Goal: Entertainment & Leisure: Browse casually

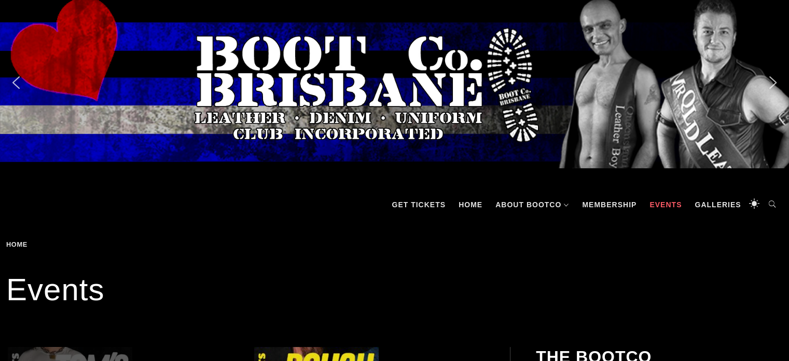
scroll to position [156, 0]
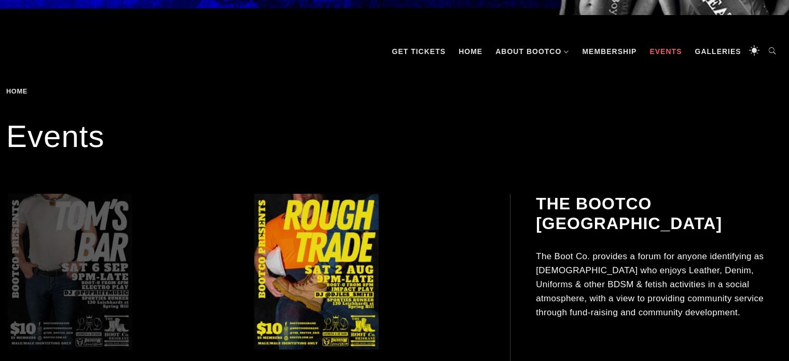
click at [110, 240] on span at bounding box center [123, 272] width 231 height 156
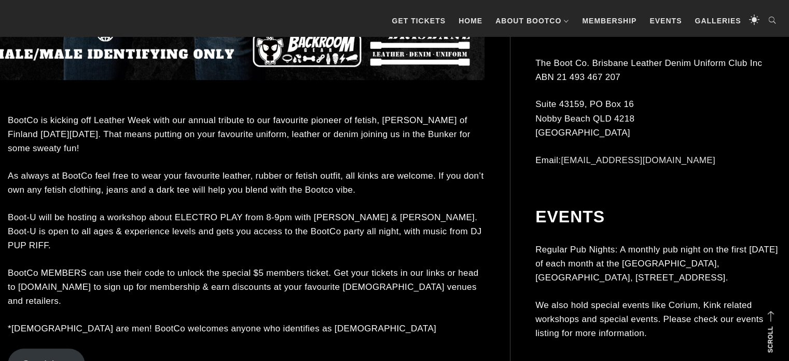
scroll to position [882, 0]
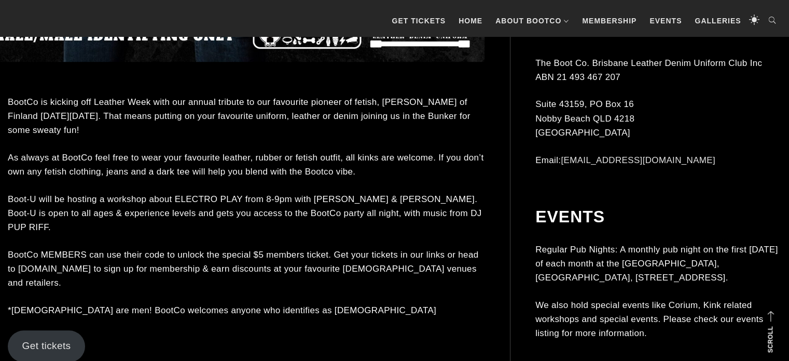
click at [213, 132] on p "BootCo is kicking off Leather Week with our annual tribute to our favourite pio…" at bounding box center [246, 116] width 477 height 43
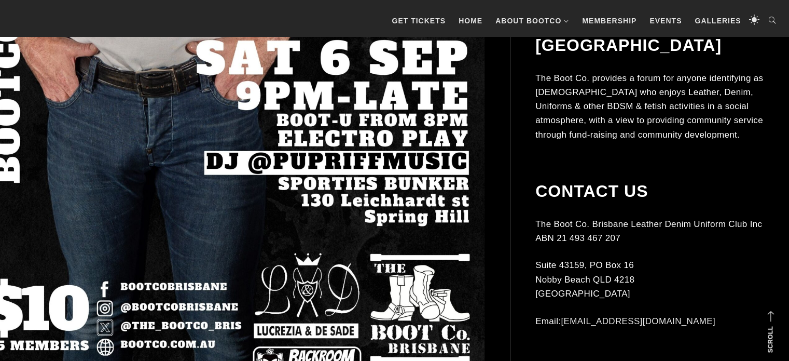
scroll to position [519, 0]
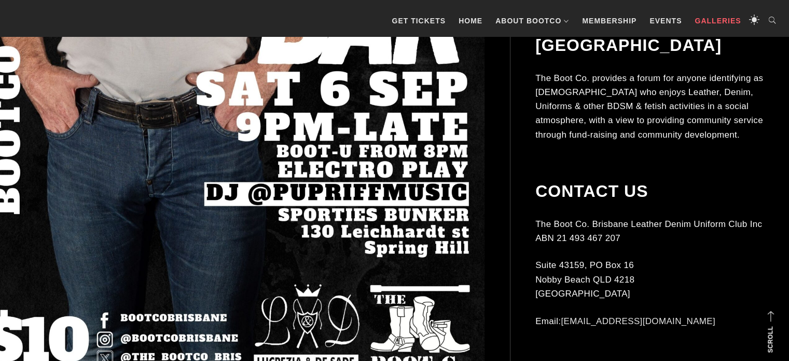
click at [708, 22] on link "Galleries" at bounding box center [718, 20] width 57 height 31
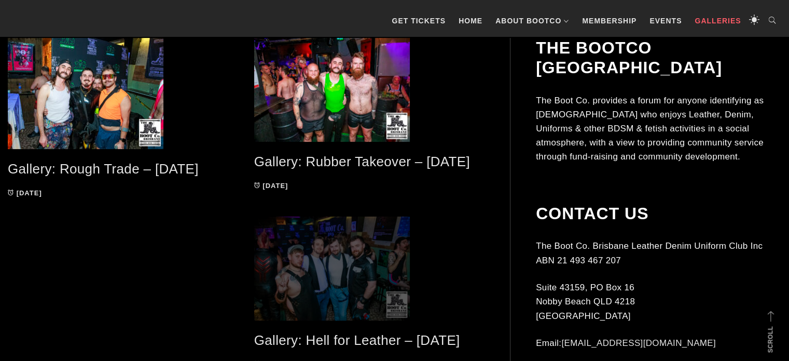
scroll to position [257, 0]
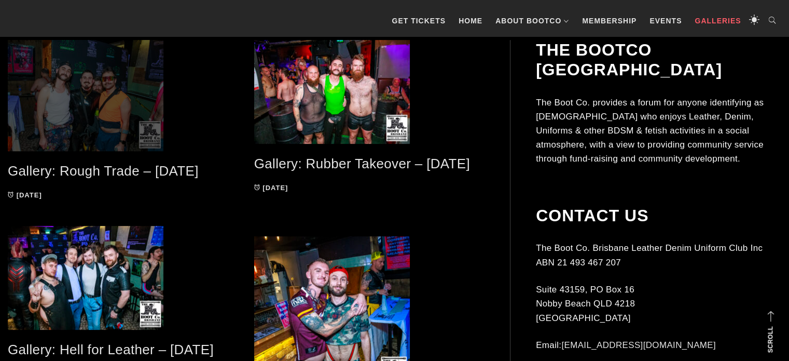
click at [120, 102] on span at bounding box center [123, 95] width 231 height 111
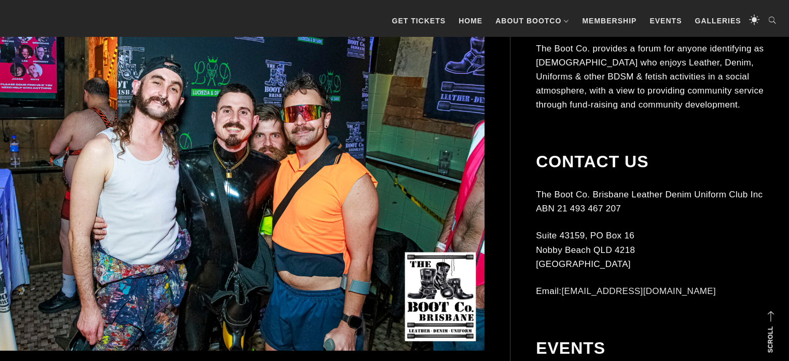
scroll to position [309, 0]
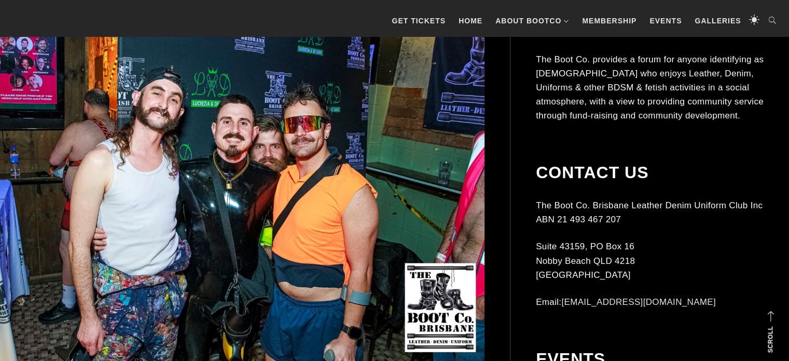
click at [318, 179] on img at bounding box center [230, 179] width 510 height 364
click at [289, 202] on img at bounding box center [230, 179] width 510 height 364
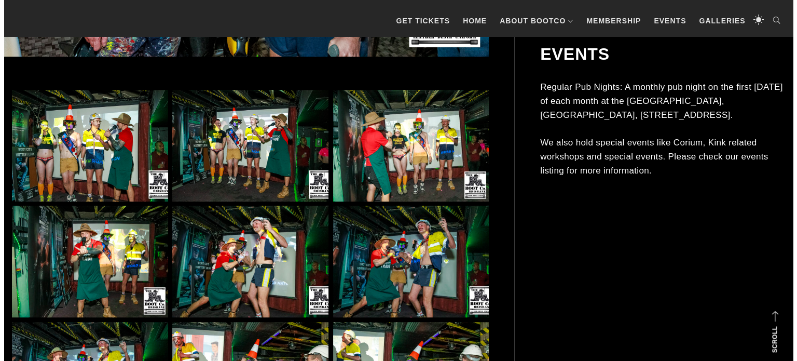
scroll to position [621, 0]
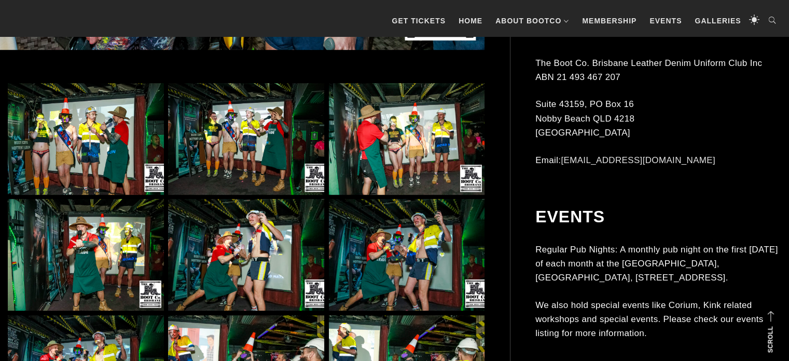
click at [87, 153] on img at bounding box center [86, 139] width 156 height 112
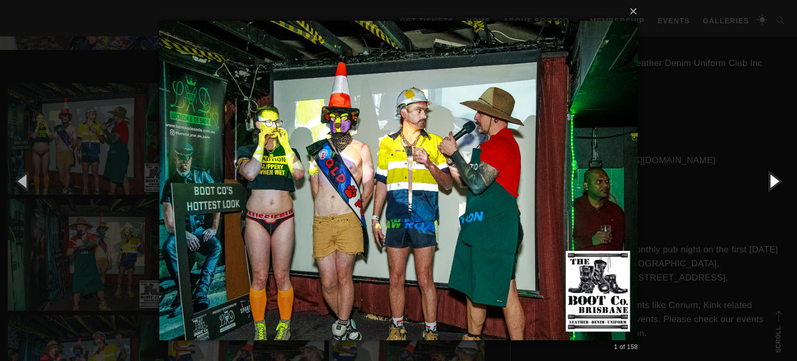
click at [772, 182] on button "button" at bounding box center [773, 180] width 47 height 57
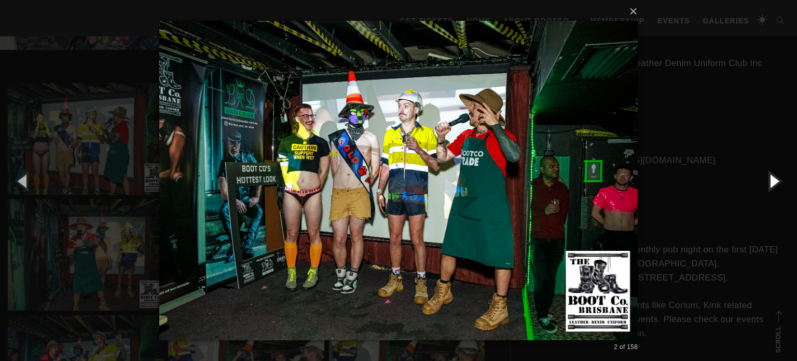
click at [772, 182] on button "button" at bounding box center [773, 180] width 47 height 57
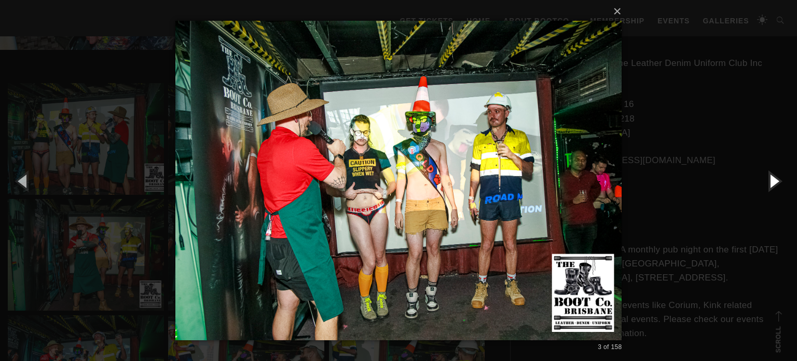
click at [772, 182] on button "button" at bounding box center [773, 180] width 47 height 57
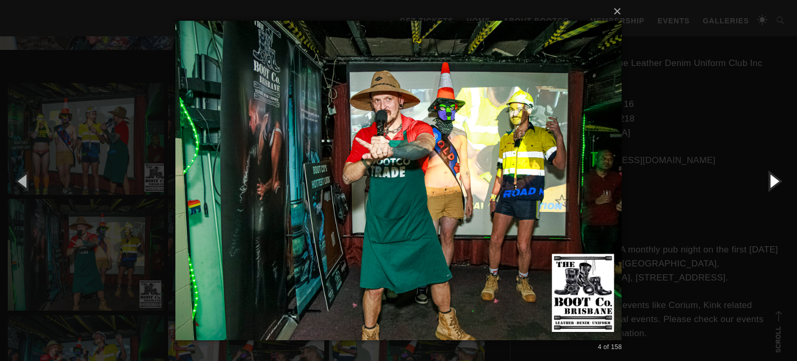
click at [772, 182] on button "button" at bounding box center [773, 180] width 47 height 57
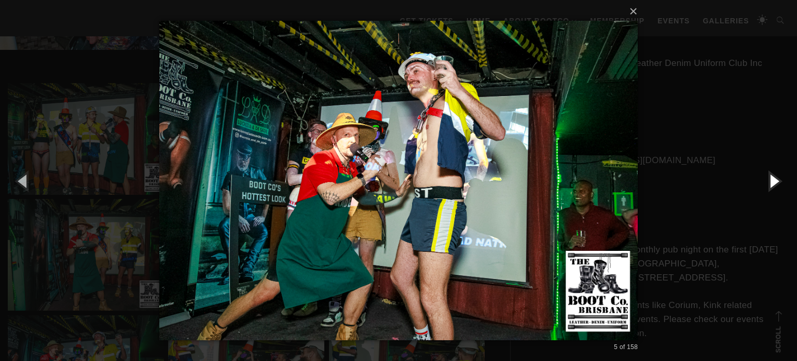
click at [772, 182] on button "button" at bounding box center [773, 180] width 47 height 57
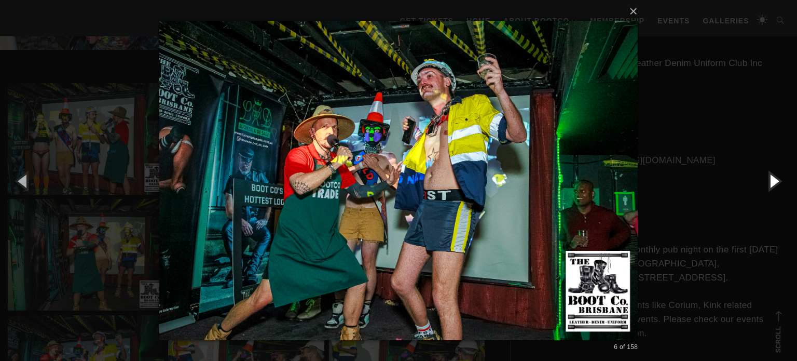
click at [772, 182] on button "button" at bounding box center [773, 180] width 47 height 57
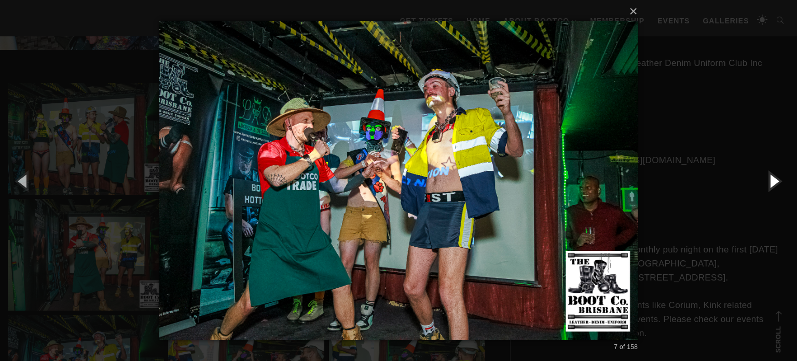
click at [772, 182] on button "button" at bounding box center [773, 180] width 47 height 57
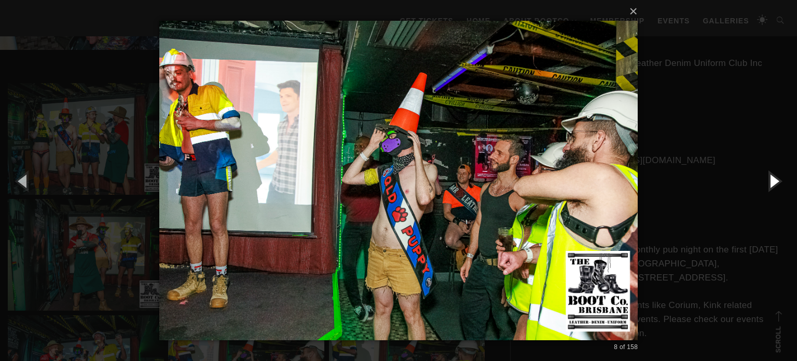
click at [772, 182] on button "button" at bounding box center [773, 180] width 47 height 57
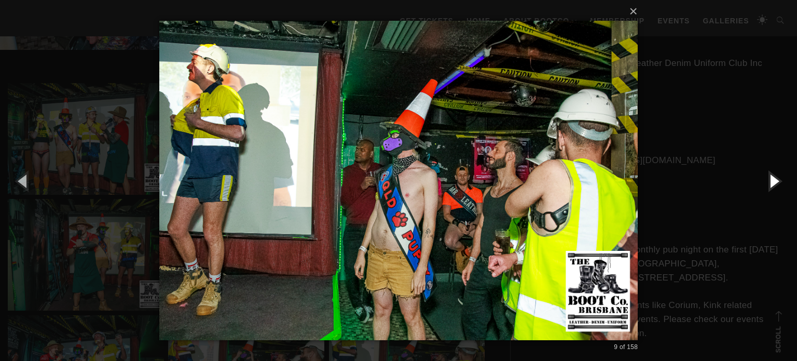
click at [772, 182] on button "button" at bounding box center [773, 180] width 47 height 57
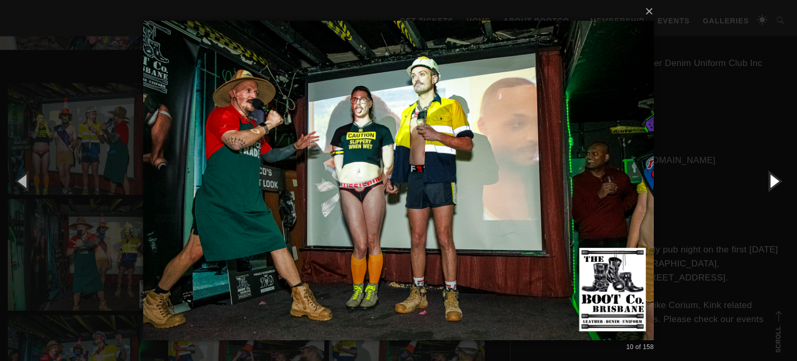
click at [772, 182] on button "button" at bounding box center [773, 180] width 47 height 57
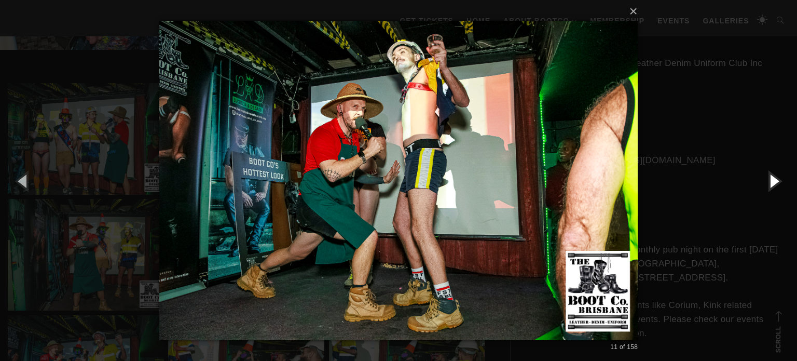
click at [772, 182] on button "button" at bounding box center [773, 180] width 47 height 57
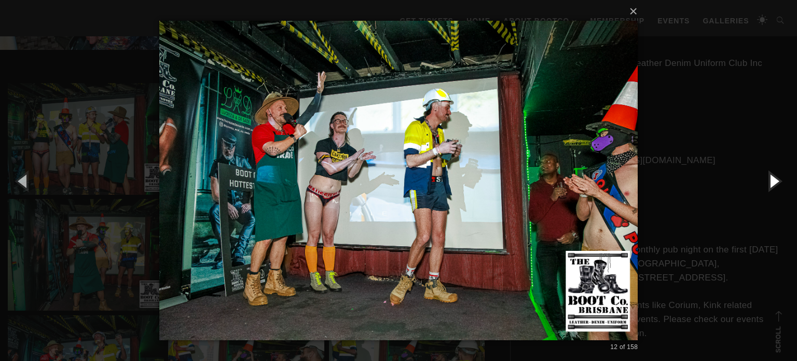
click at [772, 182] on button "button" at bounding box center [773, 180] width 47 height 57
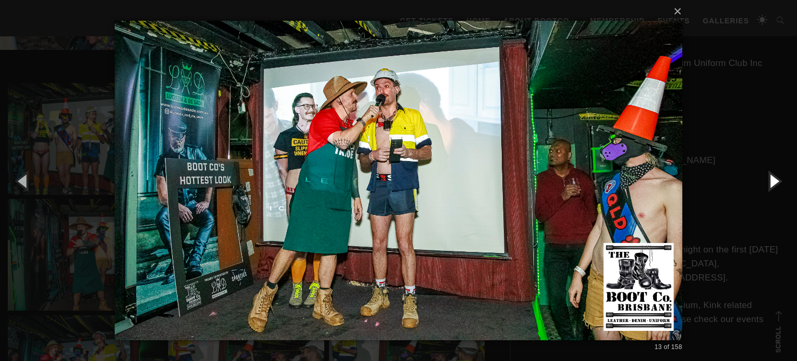
click at [772, 182] on button "button" at bounding box center [773, 180] width 47 height 57
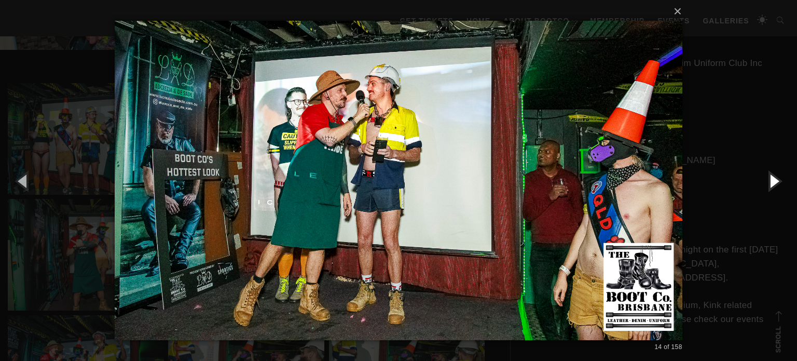
click at [767, 182] on button "button" at bounding box center [773, 180] width 47 height 57
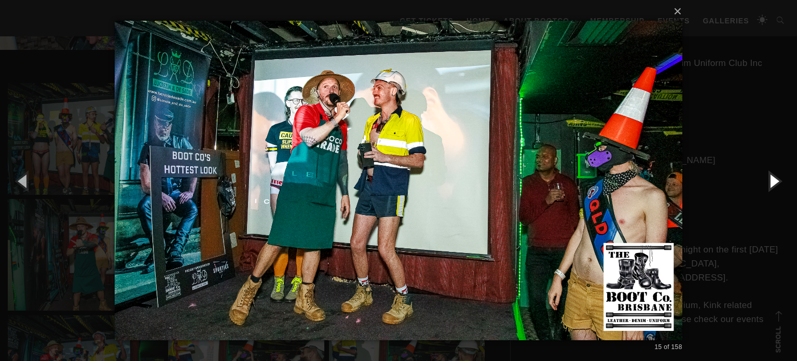
click at [767, 182] on button "button" at bounding box center [773, 180] width 47 height 57
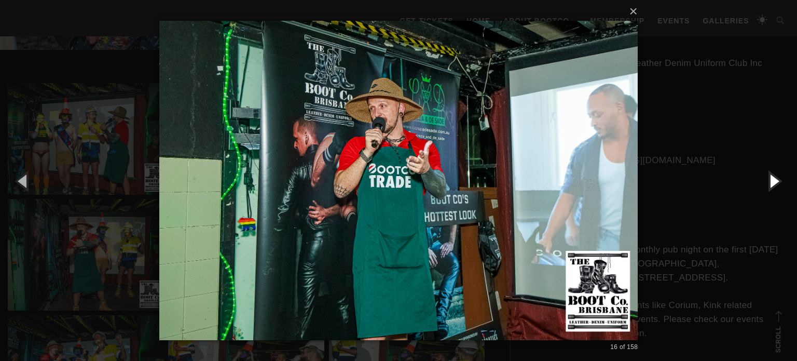
click at [767, 182] on button "button" at bounding box center [773, 180] width 47 height 57
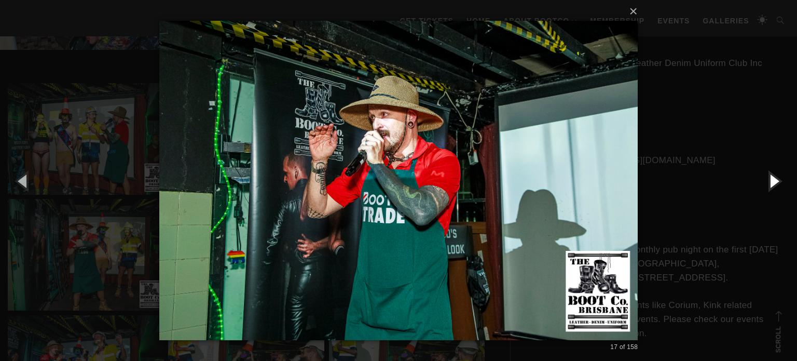
click at [767, 182] on button "button" at bounding box center [773, 180] width 47 height 57
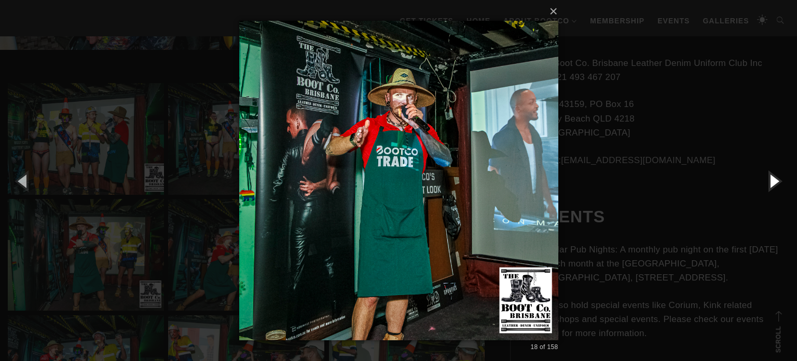
click at [763, 184] on button "button" at bounding box center [773, 180] width 47 height 57
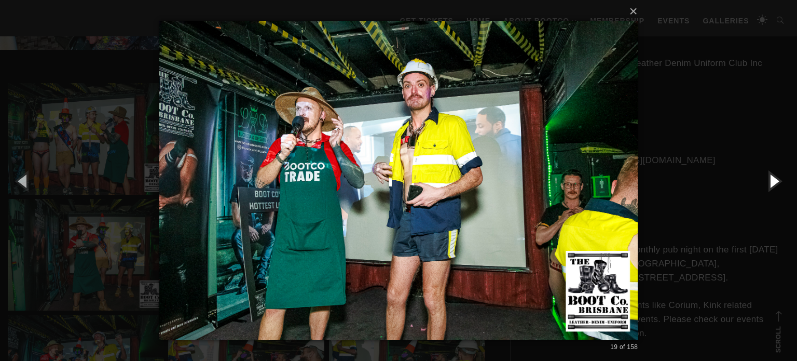
click at [763, 184] on button "button" at bounding box center [773, 180] width 47 height 57
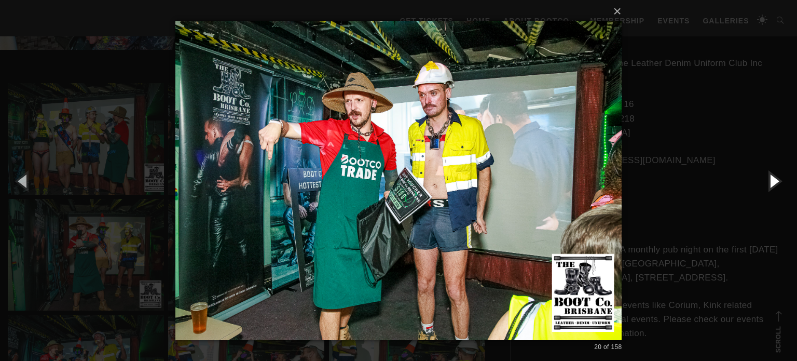
click at [762, 184] on button "button" at bounding box center [773, 180] width 47 height 57
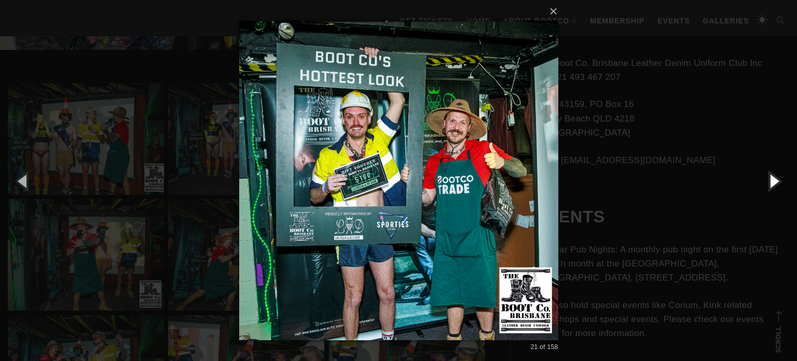
click at [762, 184] on button "button" at bounding box center [773, 180] width 47 height 57
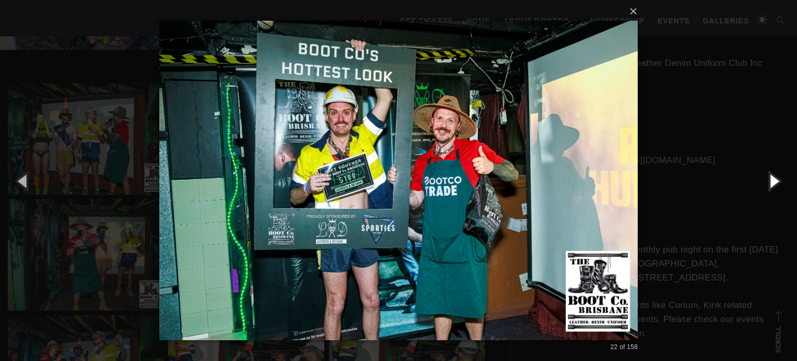
click at [762, 184] on button "button" at bounding box center [773, 180] width 47 height 57
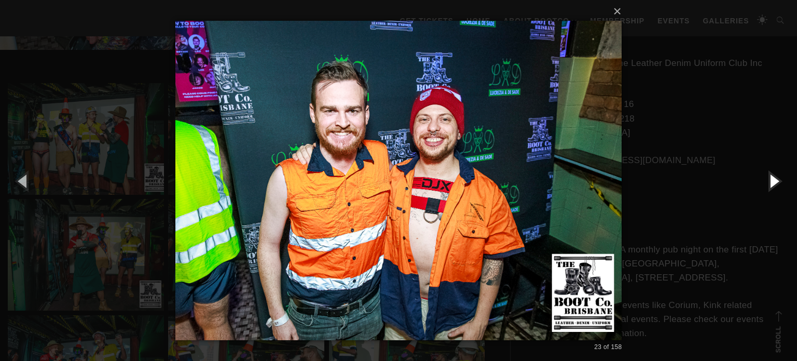
click at [762, 184] on button "button" at bounding box center [773, 180] width 47 height 57
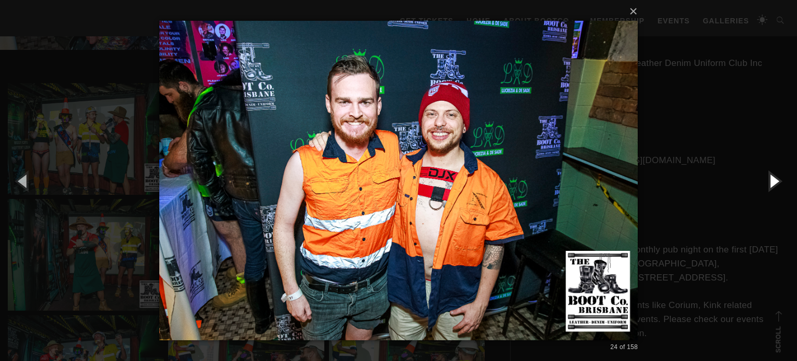
click at [762, 184] on button "button" at bounding box center [773, 180] width 47 height 57
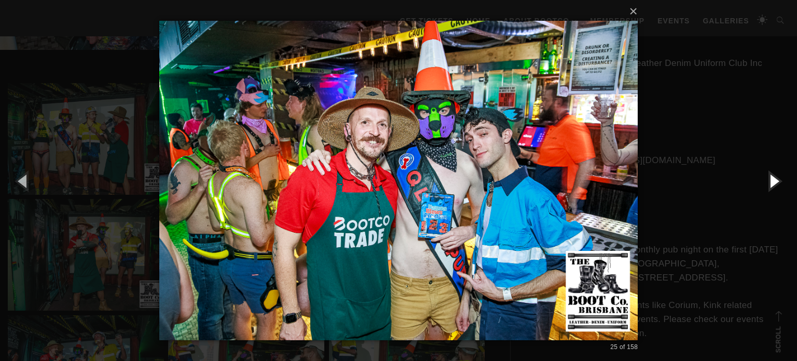
click at [762, 184] on button "button" at bounding box center [773, 180] width 47 height 57
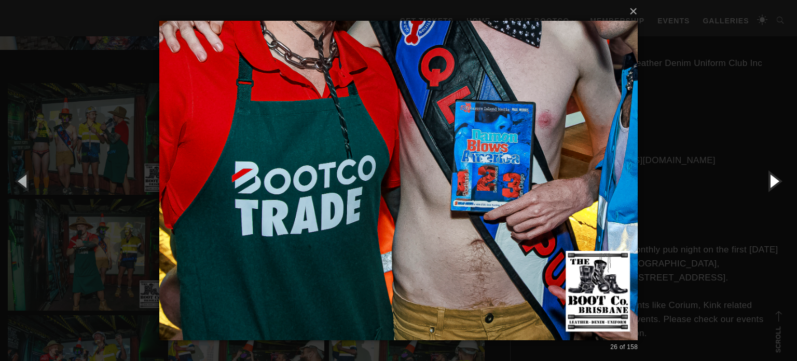
click at [775, 180] on button "button" at bounding box center [773, 180] width 47 height 57
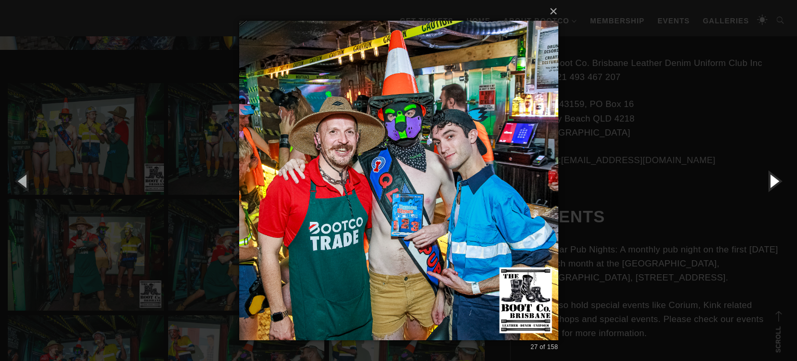
click at [775, 180] on button "button" at bounding box center [773, 180] width 47 height 57
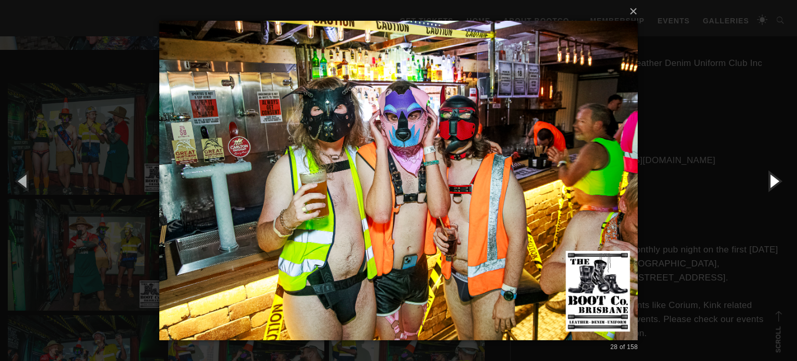
click at [775, 180] on button "button" at bounding box center [773, 180] width 47 height 57
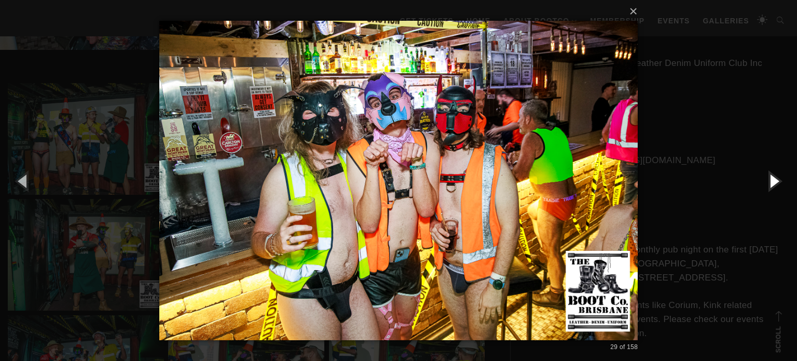
click at [775, 180] on button "button" at bounding box center [773, 180] width 47 height 57
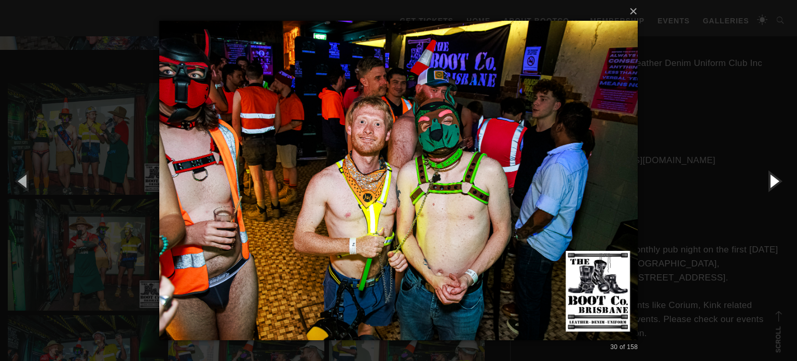
click at [775, 180] on button "button" at bounding box center [773, 180] width 47 height 57
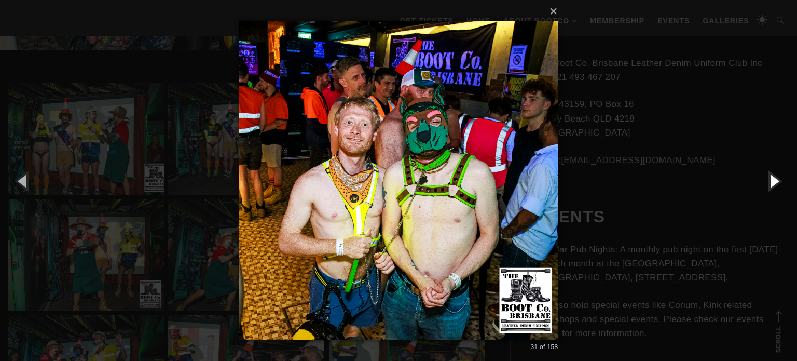
click at [775, 180] on button "button" at bounding box center [773, 180] width 47 height 57
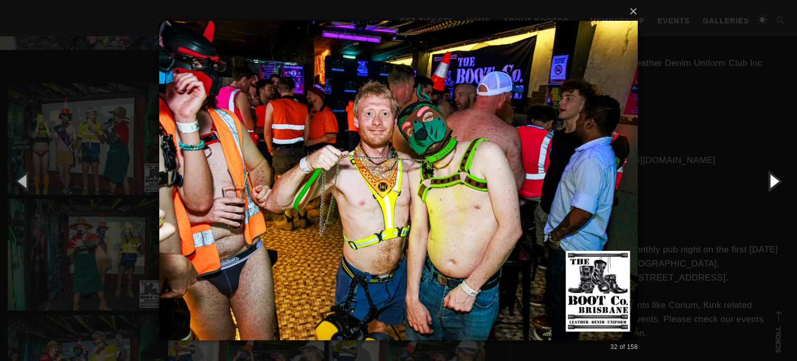
click at [775, 180] on button "button" at bounding box center [773, 180] width 47 height 57
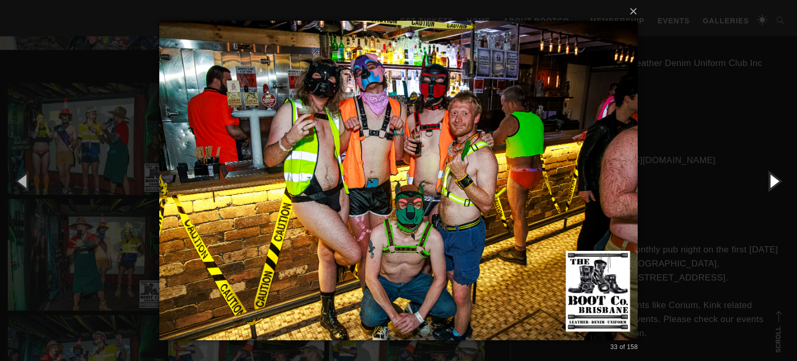
click at [775, 180] on button "button" at bounding box center [773, 180] width 47 height 57
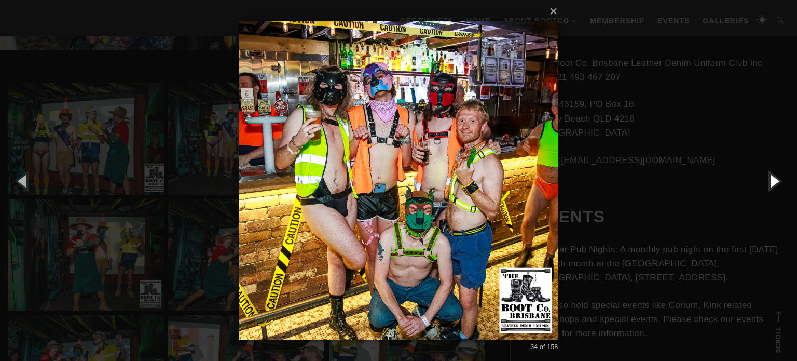
click at [775, 180] on button "button" at bounding box center [773, 180] width 47 height 57
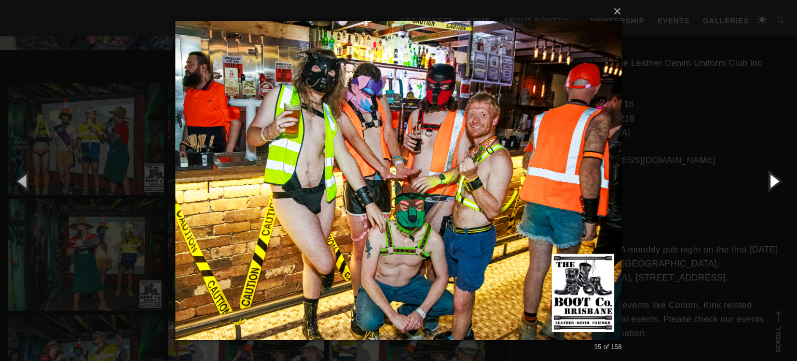
click at [775, 180] on button "button" at bounding box center [773, 180] width 47 height 57
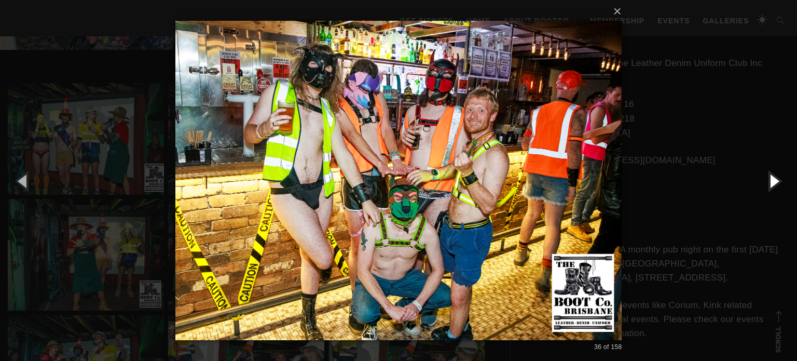
click at [775, 180] on button "button" at bounding box center [773, 180] width 47 height 57
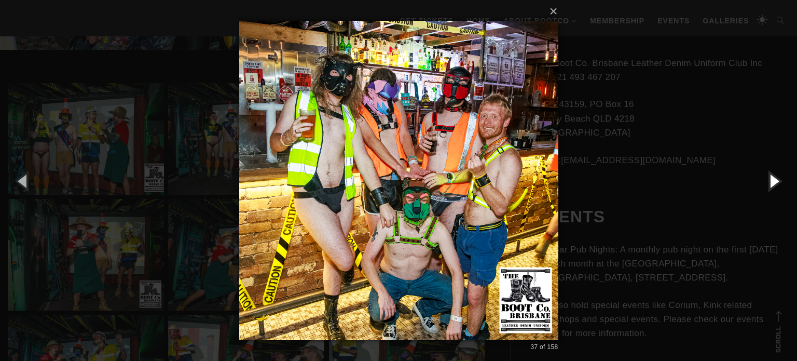
click at [775, 180] on button "button" at bounding box center [773, 180] width 47 height 57
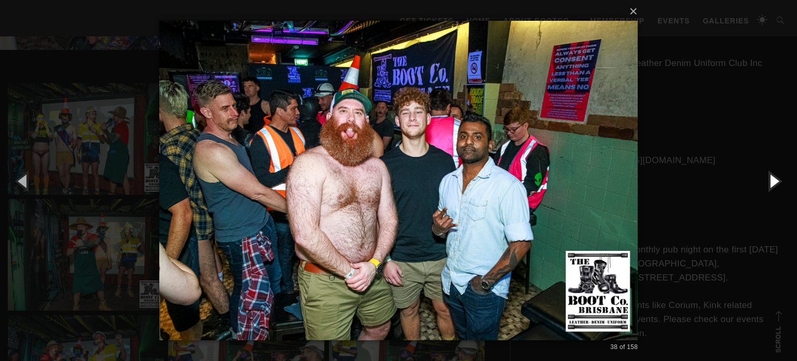
click at [775, 180] on button "button" at bounding box center [773, 180] width 47 height 57
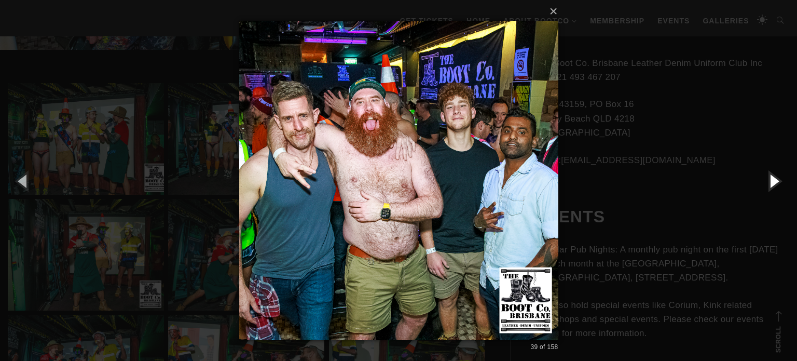
click at [775, 180] on button "button" at bounding box center [773, 180] width 47 height 57
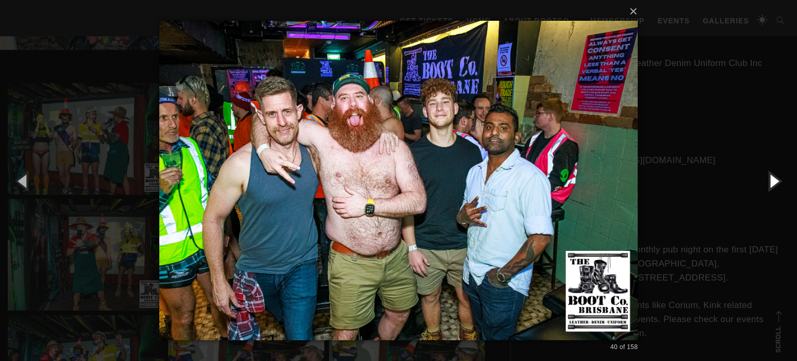
click at [775, 180] on button "button" at bounding box center [773, 180] width 47 height 57
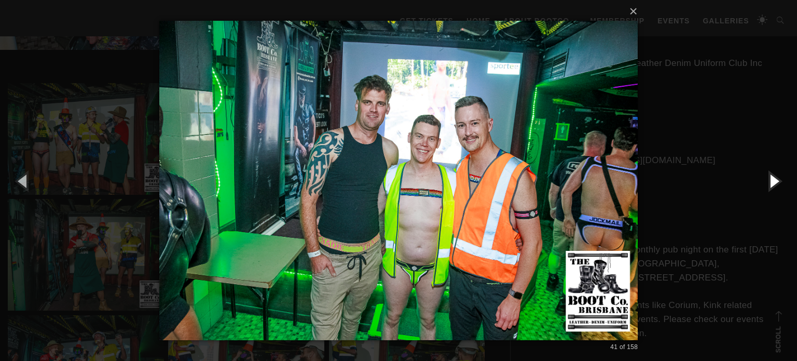
click at [775, 180] on button "button" at bounding box center [773, 180] width 47 height 57
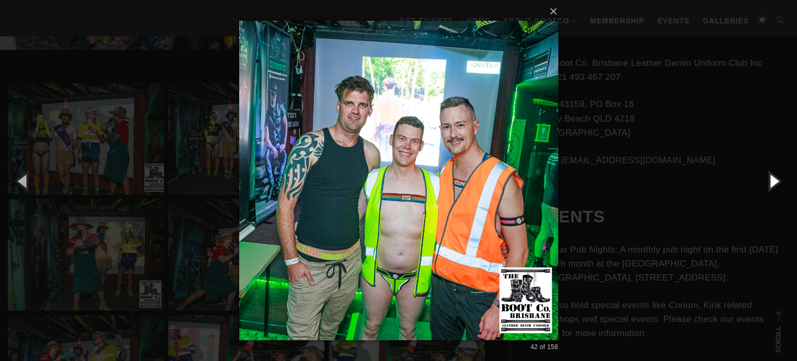
click at [775, 180] on button "button" at bounding box center [773, 180] width 47 height 57
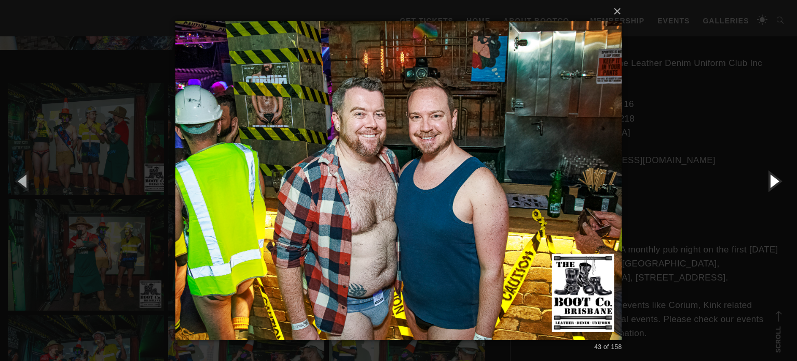
click at [775, 180] on button "button" at bounding box center [773, 180] width 47 height 57
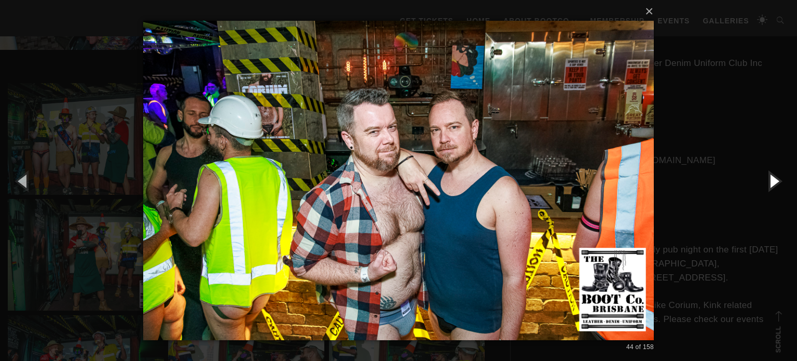
click at [775, 180] on button "button" at bounding box center [773, 180] width 47 height 57
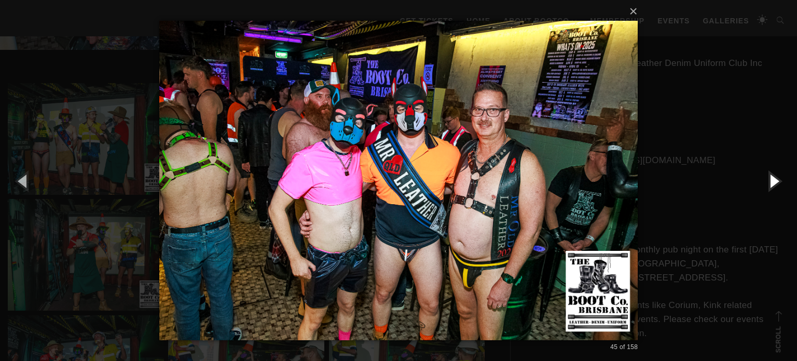
click at [775, 180] on button "button" at bounding box center [773, 180] width 47 height 57
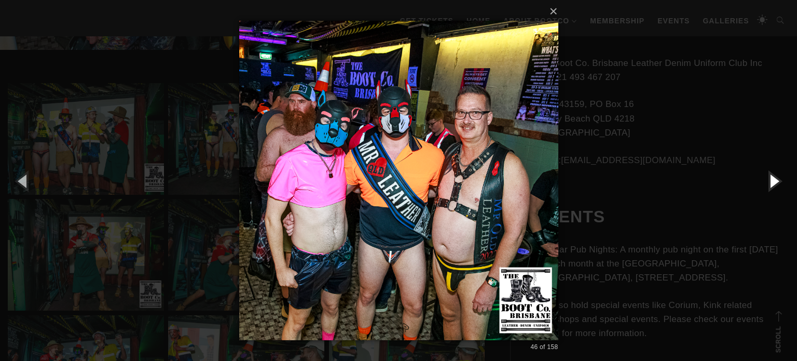
click at [775, 180] on button "button" at bounding box center [773, 180] width 47 height 57
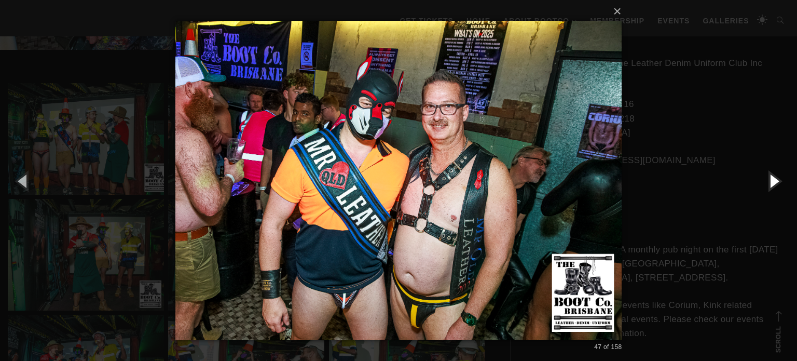
click at [775, 180] on button "button" at bounding box center [773, 180] width 47 height 57
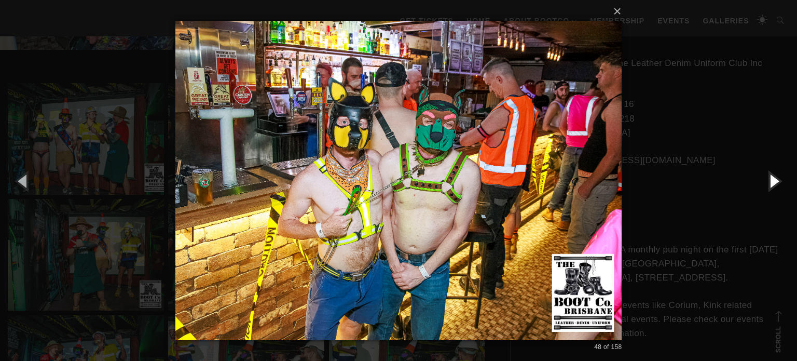
click at [775, 180] on button "button" at bounding box center [773, 180] width 47 height 57
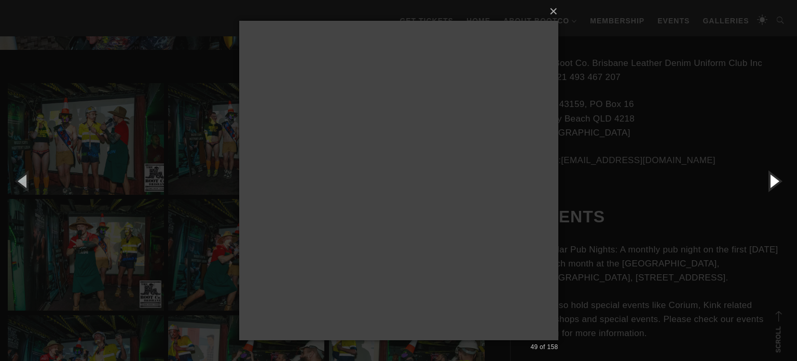
click at [775, 180] on button "button" at bounding box center [773, 180] width 47 height 57
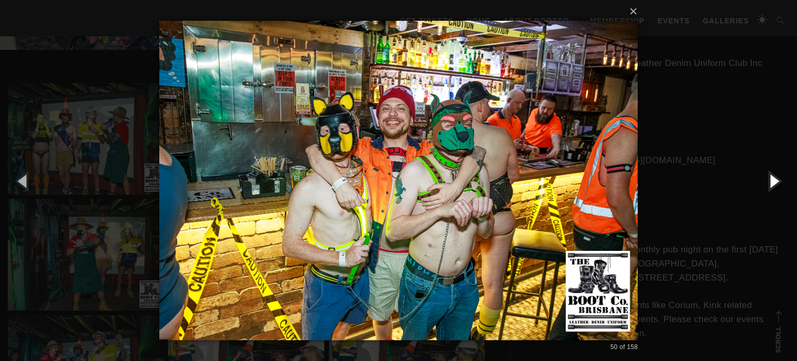
click at [775, 180] on button "button" at bounding box center [773, 180] width 47 height 57
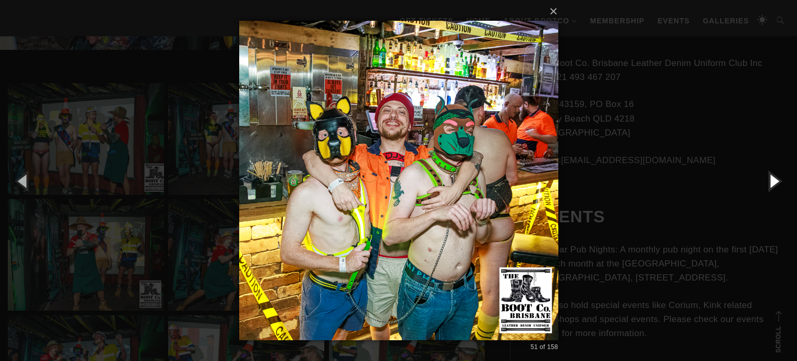
click at [775, 180] on button "button" at bounding box center [773, 180] width 47 height 57
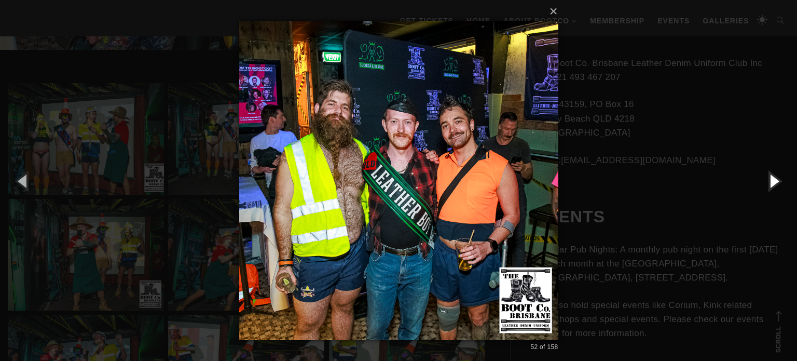
click at [775, 180] on button "button" at bounding box center [773, 180] width 47 height 57
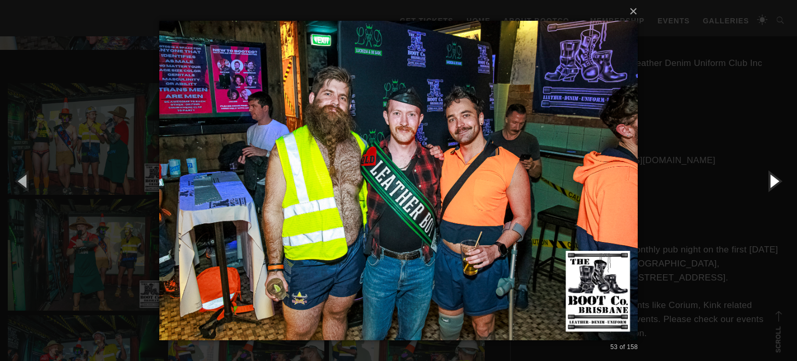
click at [775, 180] on button "button" at bounding box center [773, 180] width 47 height 57
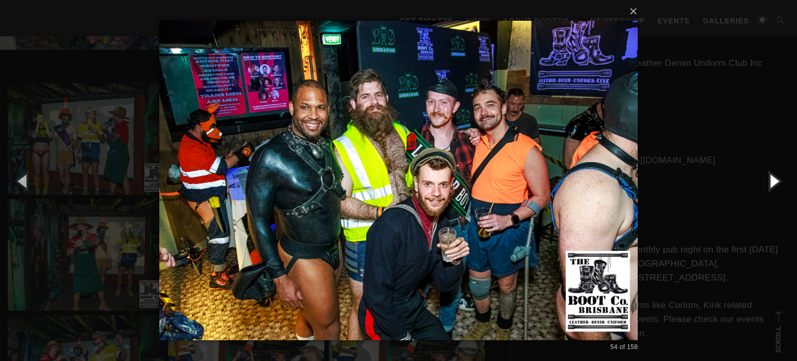
click at [775, 180] on button "button" at bounding box center [773, 180] width 47 height 57
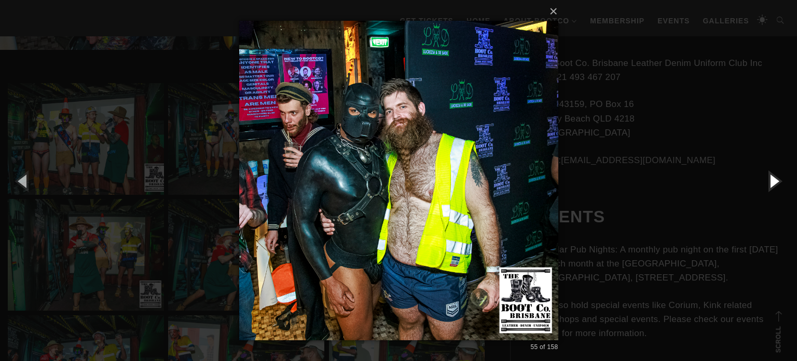
click at [775, 180] on button "button" at bounding box center [773, 180] width 47 height 57
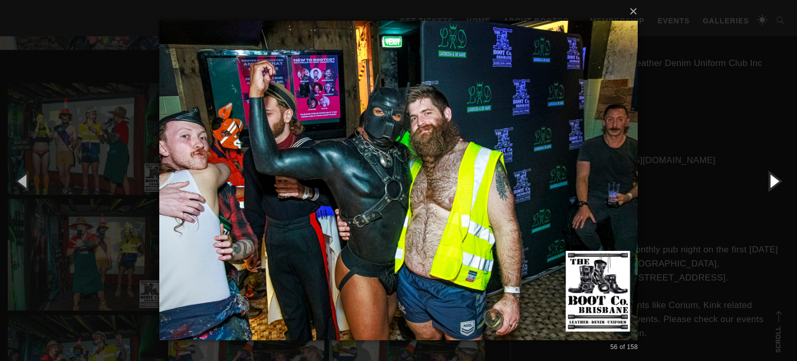
click at [775, 180] on button "button" at bounding box center [773, 180] width 47 height 57
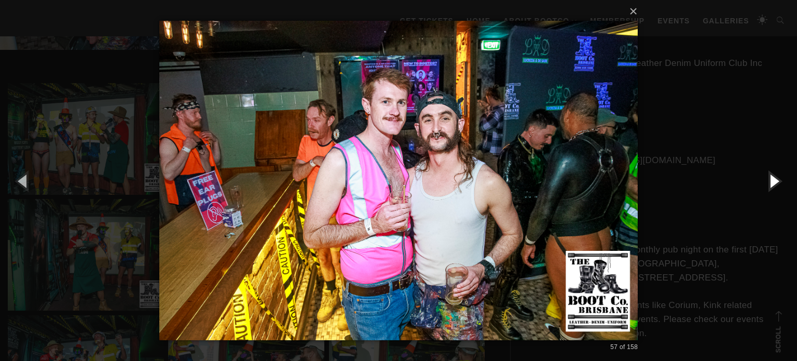
click at [775, 180] on button "button" at bounding box center [773, 180] width 47 height 57
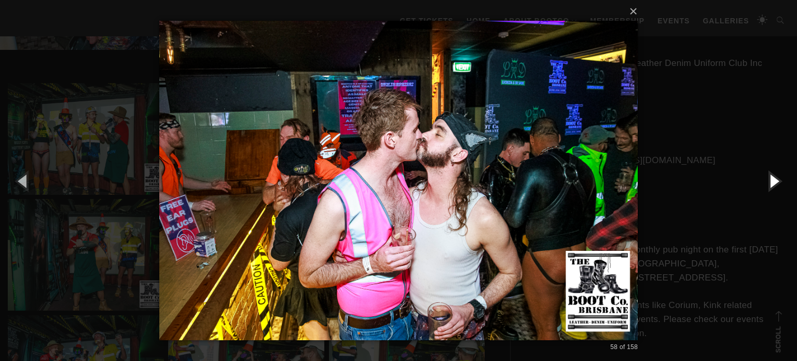
click at [775, 180] on button "button" at bounding box center [773, 180] width 47 height 57
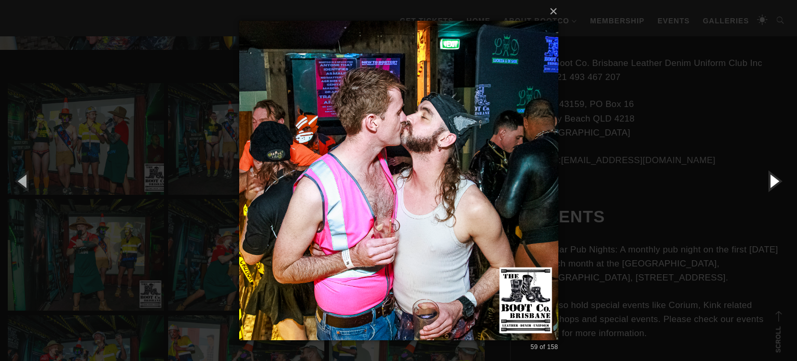
click at [775, 180] on button "button" at bounding box center [773, 180] width 47 height 57
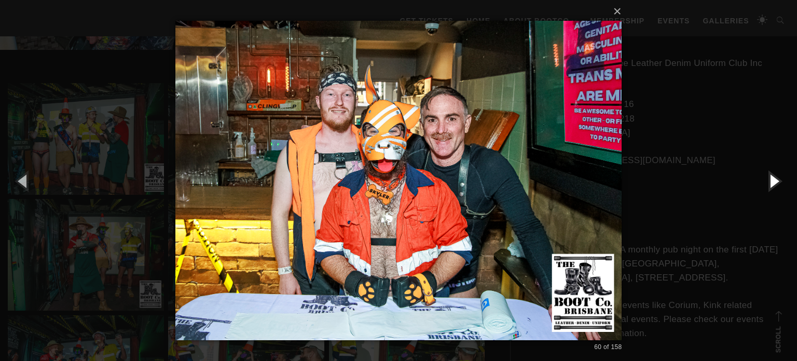
click at [775, 180] on button "button" at bounding box center [773, 180] width 47 height 57
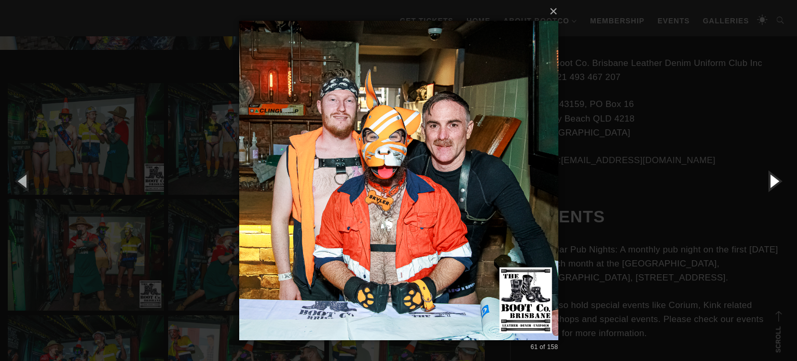
click at [775, 180] on button "button" at bounding box center [773, 180] width 47 height 57
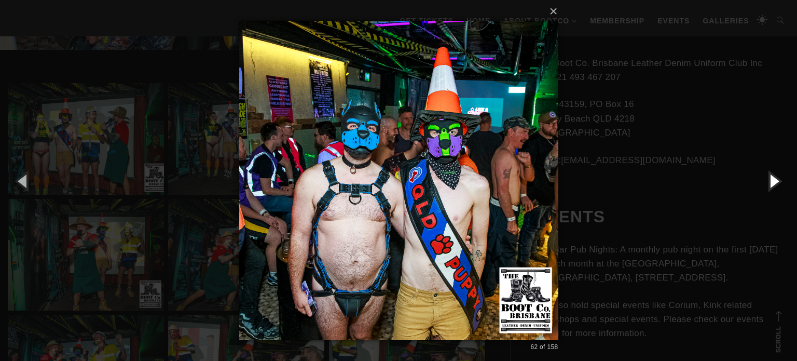
click at [775, 180] on button "button" at bounding box center [773, 180] width 47 height 57
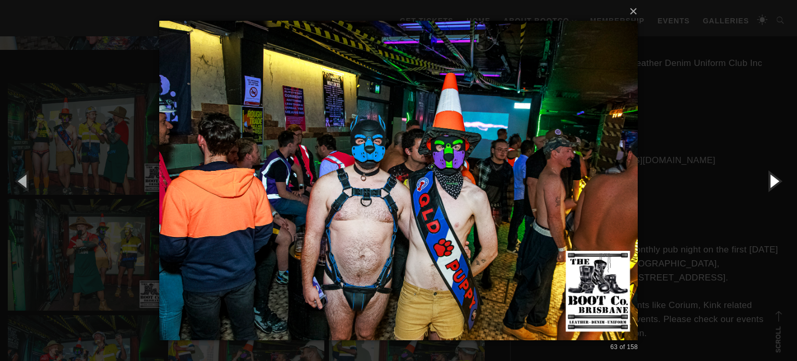
click at [775, 180] on button "button" at bounding box center [773, 180] width 47 height 57
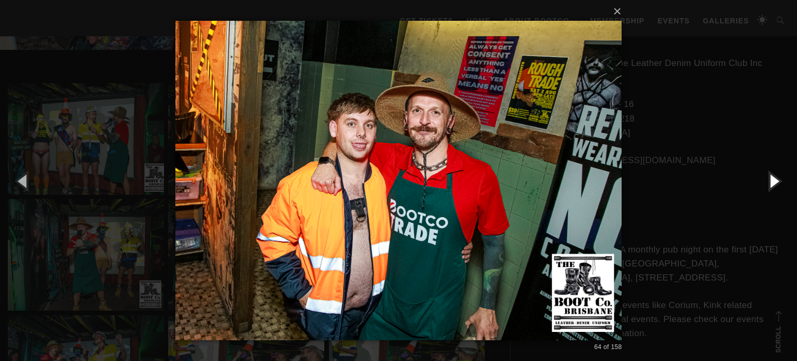
click at [775, 180] on button "button" at bounding box center [773, 180] width 47 height 57
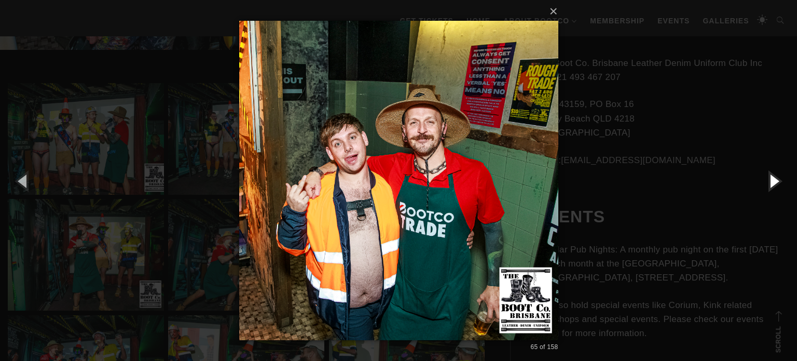
click at [775, 180] on button "button" at bounding box center [773, 180] width 47 height 57
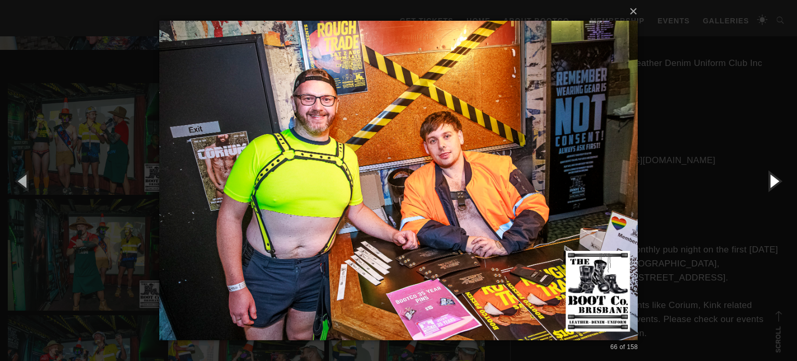
click at [775, 180] on button "button" at bounding box center [773, 180] width 47 height 57
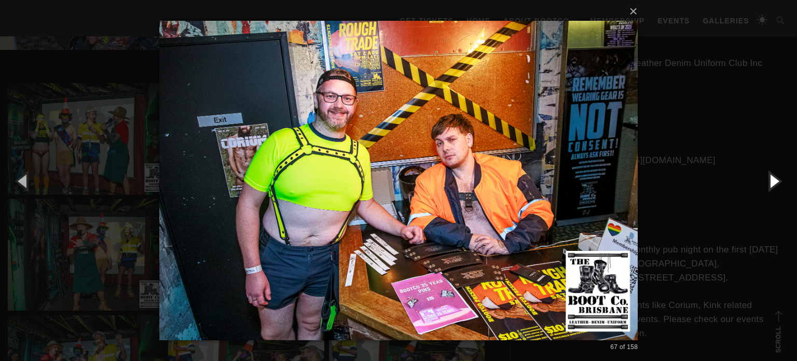
click at [775, 180] on button "button" at bounding box center [773, 180] width 47 height 57
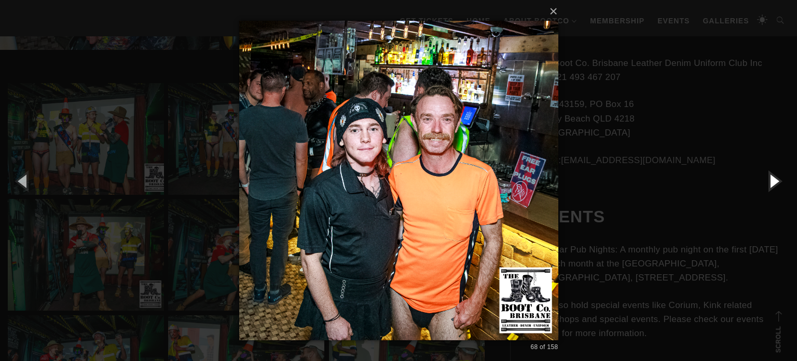
click at [775, 180] on button "button" at bounding box center [773, 180] width 47 height 57
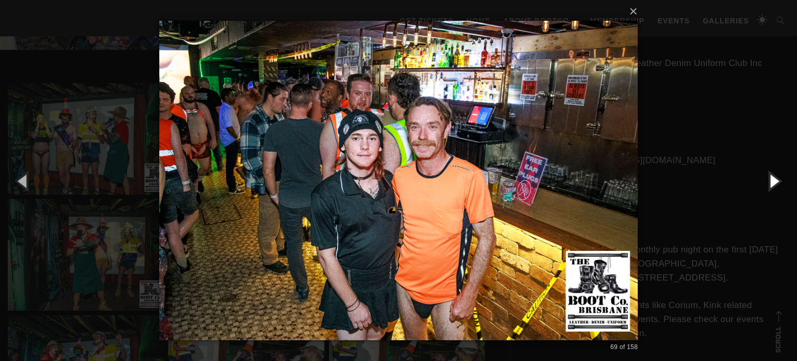
click at [775, 180] on button "button" at bounding box center [773, 180] width 47 height 57
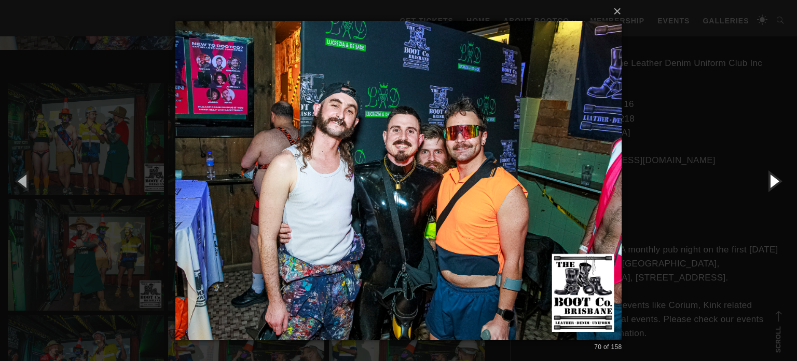
click at [775, 180] on button "button" at bounding box center [773, 180] width 47 height 57
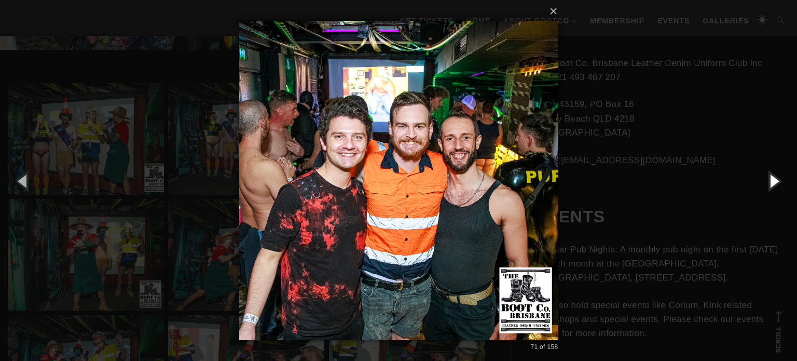
click at [775, 180] on button "button" at bounding box center [773, 180] width 47 height 57
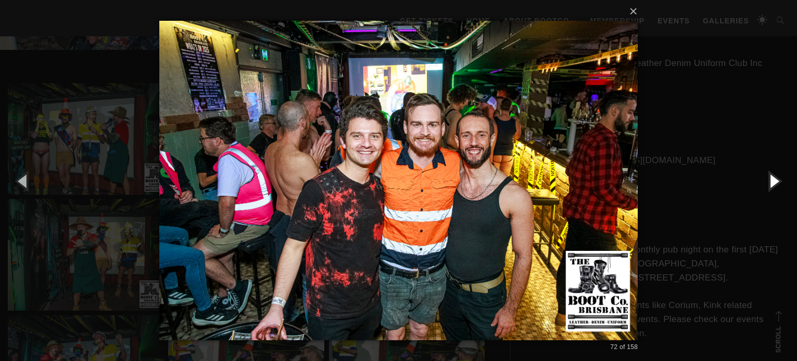
click at [775, 180] on button "button" at bounding box center [773, 180] width 47 height 57
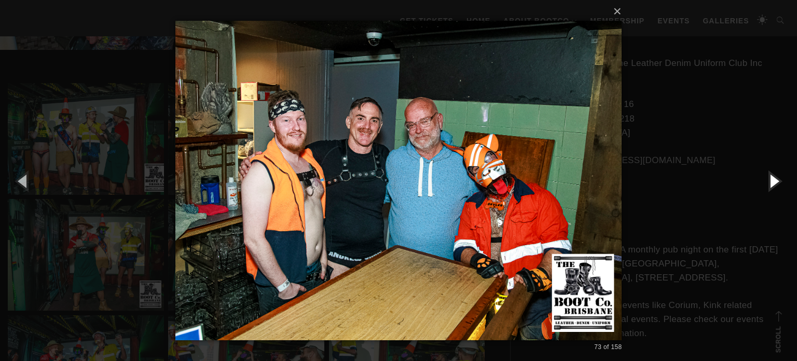
click at [775, 180] on button "button" at bounding box center [773, 180] width 47 height 57
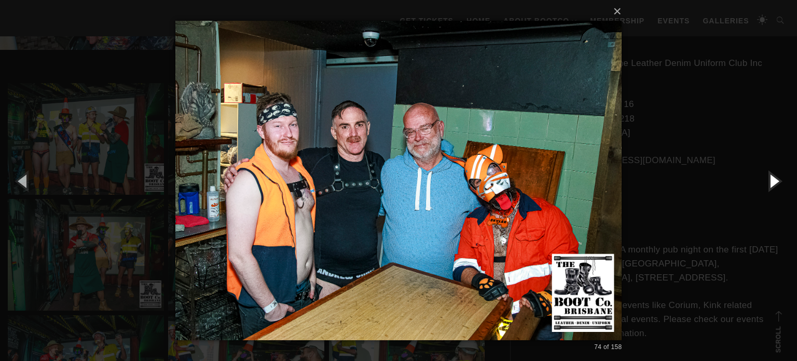
click at [775, 180] on button "button" at bounding box center [773, 180] width 47 height 57
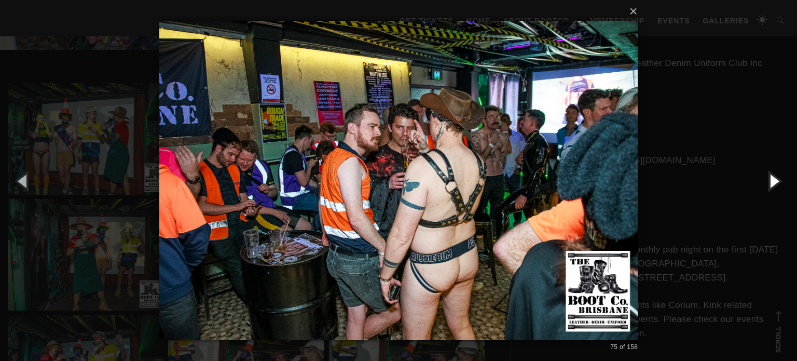
click at [775, 180] on button "button" at bounding box center [773, 180] width 47 height 57
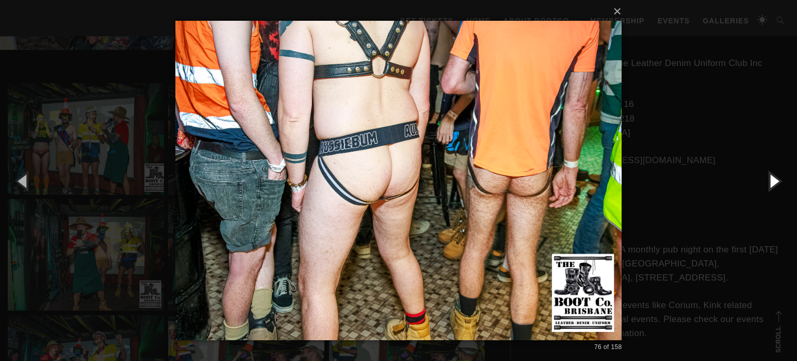
click at [775, 180] on button "button" at bounding box center [773, 180] width 47 height 57
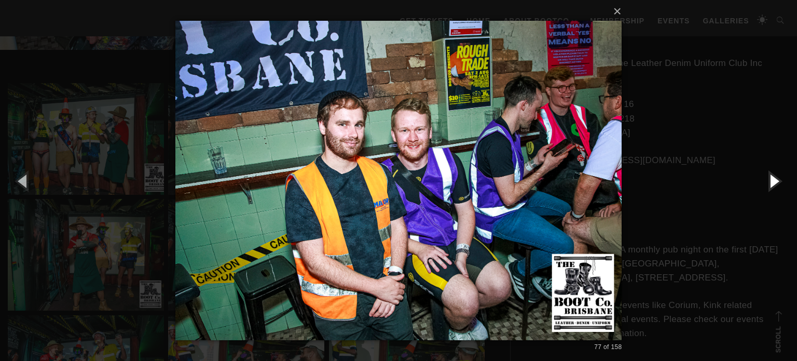
click at [775, 180] on button "button" at bounding box center [773, 180] width 47 height 57
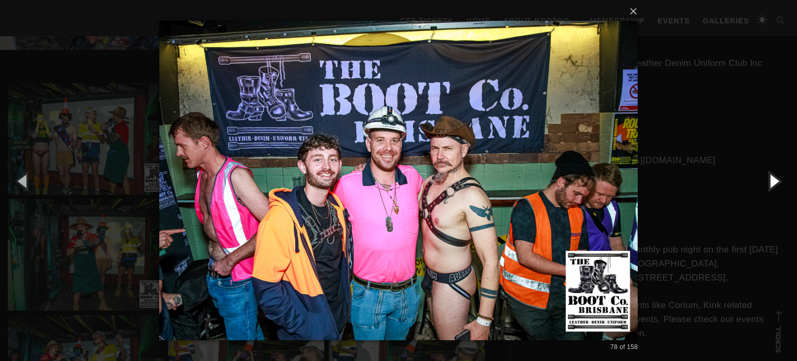
click at [775, 180] on button "button" at bounding box center [773, 180] width 47 height 57
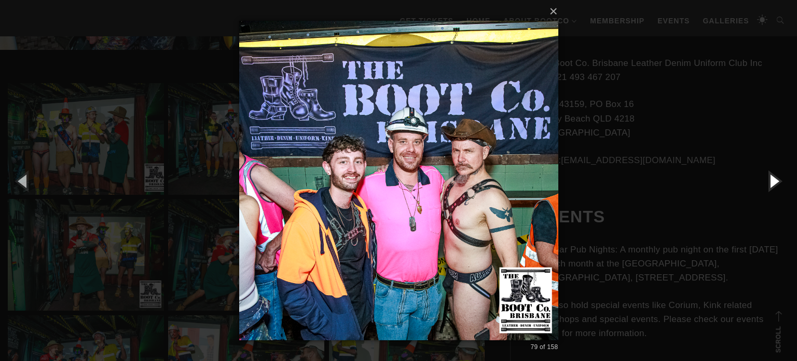
click at [775, 180] on button "button" at bounding box center [773, 180] width 47 height 57
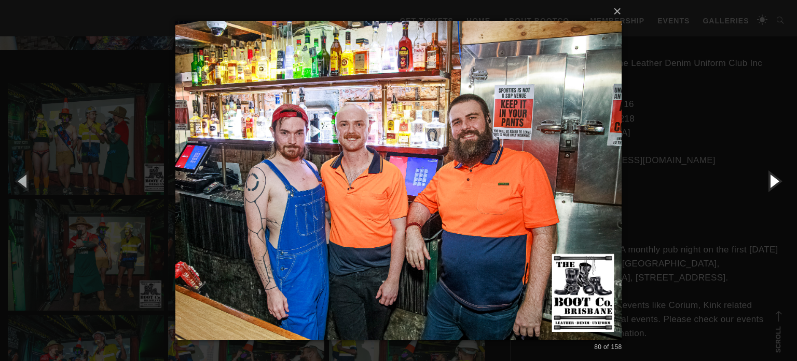
click at [775, 180] on button "button" at bounding box center [773, 180] width 47 height 57
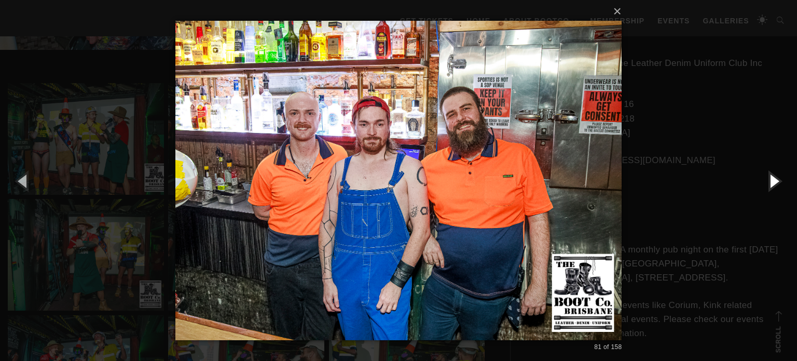
click at [775, 180] on button "button" at bounding box center [773, 180] width 47 height 57
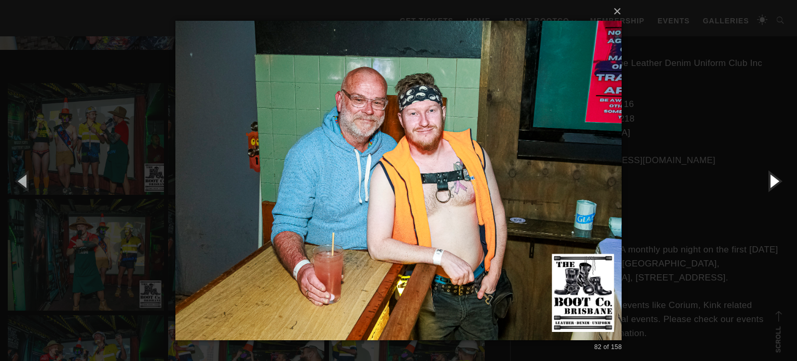
click at [775, 180] on button "button" at bounding box center [773, 180] width 47 height 57
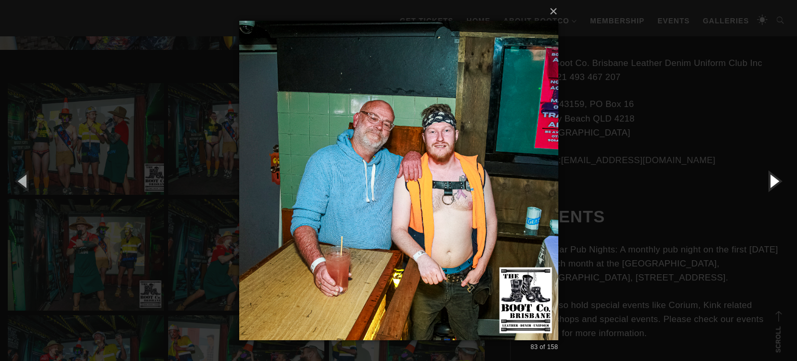
click at [775, 180] on button "button" at bounding box center [773, 180] width 47 height 57
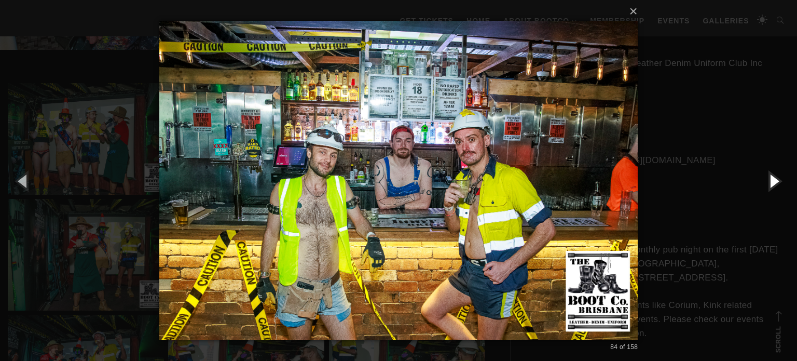
click at [773, 186] on button "button" at bounding box center [773, 180] width 47 height 57
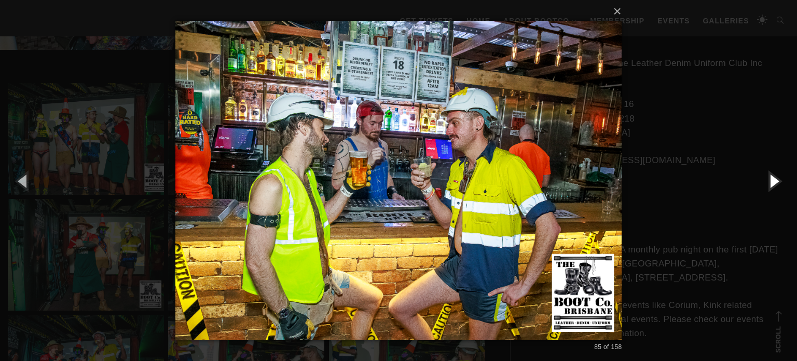
click at [769, 186] on button "button" at bounding box center [773, 180] width 47 height 57
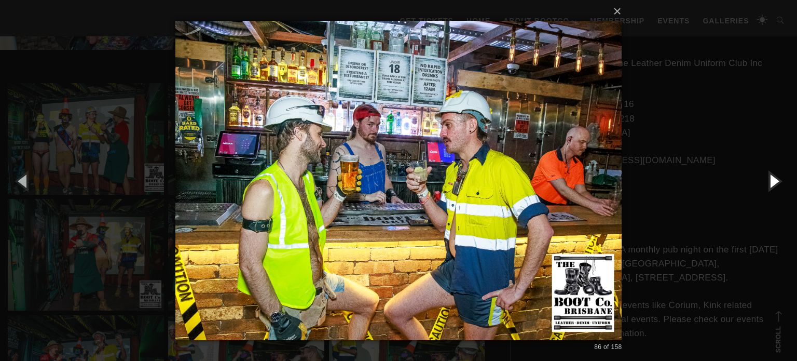
click at [769, 186] on button "button" at bounding box center [773, 180] width 47 height 57
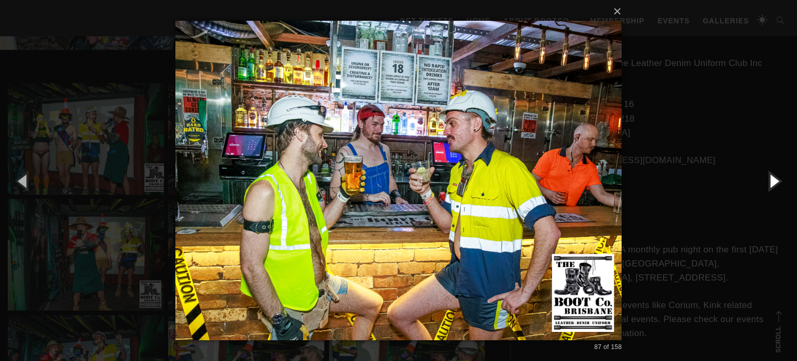
click at [769, 186] on button "button" at bounding box center [773, 180] width 47 height 57
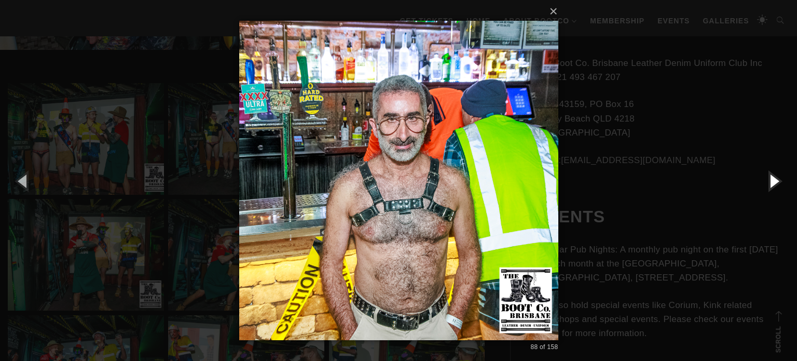
click at [769, 186] on button "button" at bounding box center [773, 180] width 47 height 57
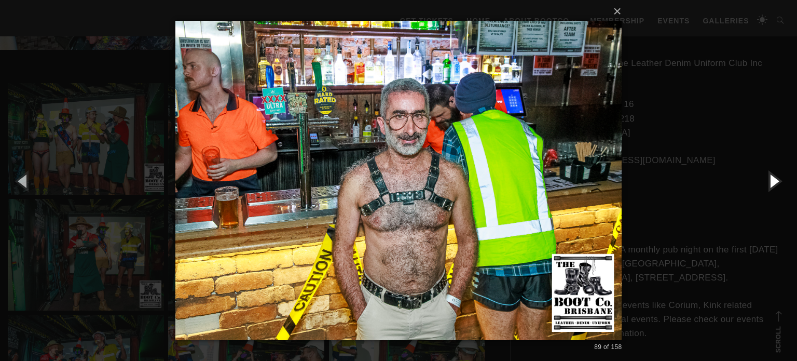
click at [769, 186] on button "button" at bounding box center [773, 180] width 47 height 57
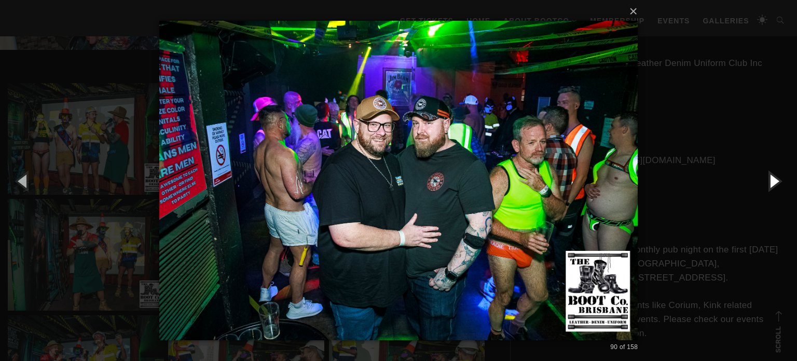
click at [769, 186] on button "button" at bounding box center [773, 180] width 47 height 57
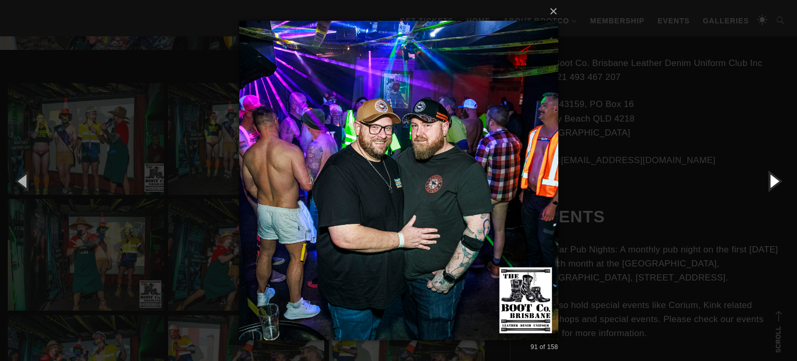
click at [769, 186] on button "button" at bounding box center [773, 180] width 47 height 57
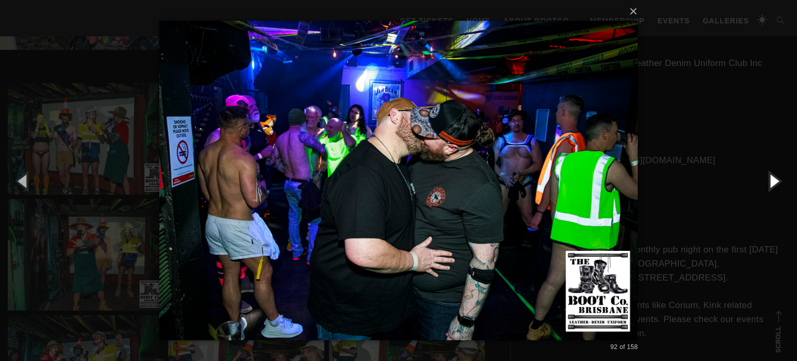
click at [769, 186] on button "button" at bounding box center [773, 180] width 47 height 57
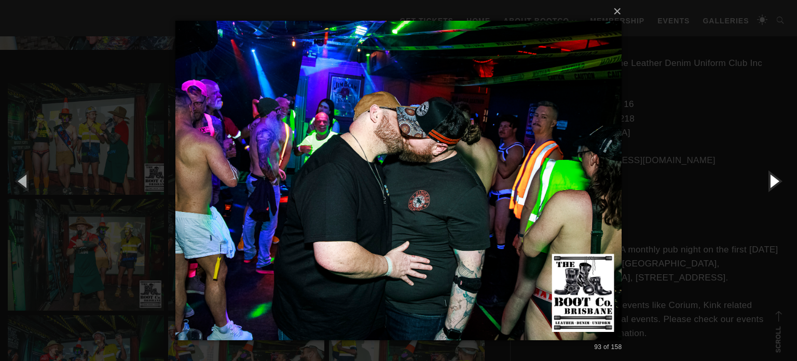
click at [769, 186] on button "button" at bounding box center [773, 180] width 47 height 57
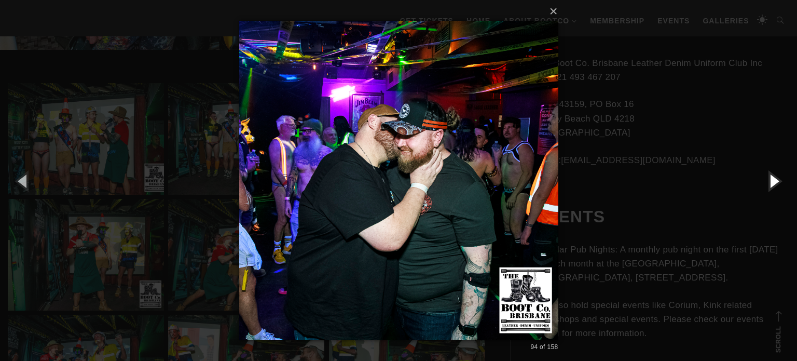
click at [769, 186] on button "button" at bounding box center [773, 180] width 47 height 57
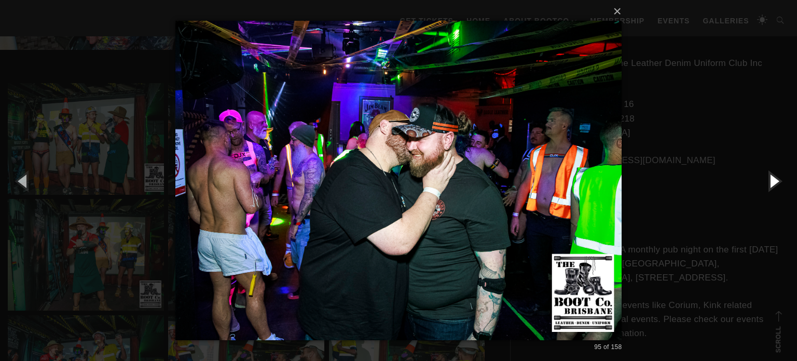
click at [769, 186] on button "button" at bounding box center [773, 180] width 47 height 57
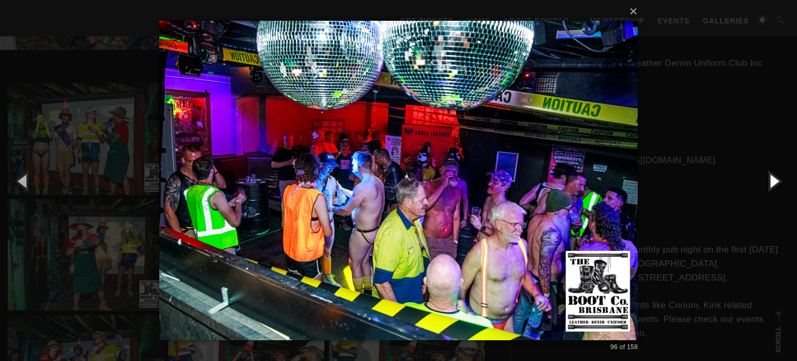
click at [769, 186] on button "button" at bounding box center [773, 180] width 47 height 57
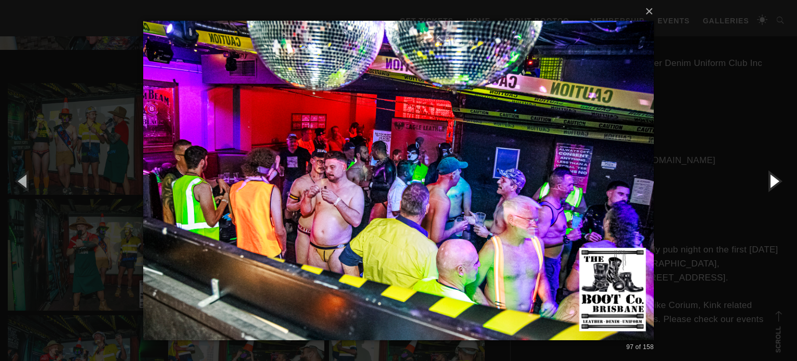
click at [769, 186] on button "button" at bounding box center [773, 180] width 47 height 57
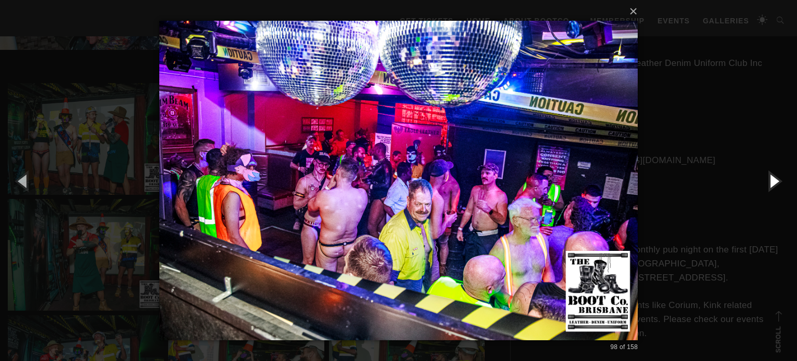
click at [769, 186] on button "button" at bounding box center [773, 180] width 47 height 57
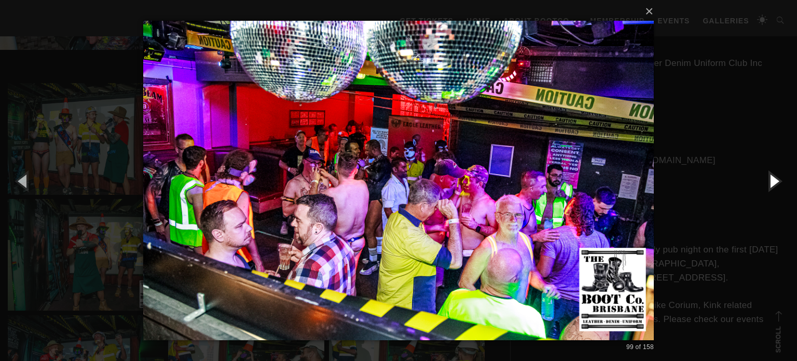
click at [769, 186] on button "button" at bounding box center [773, 180] width 47 height 57
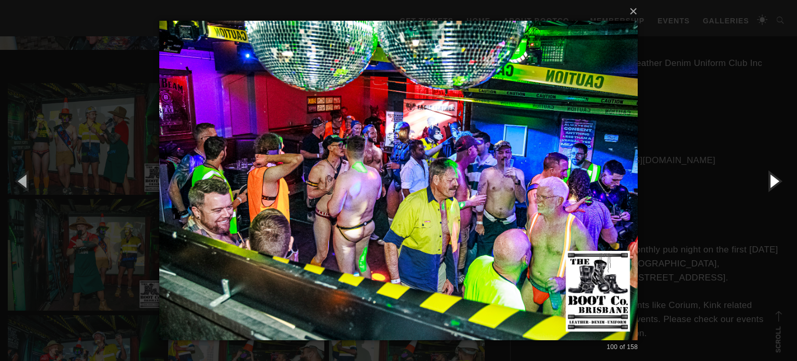
click at [769, 186] on button "button" at bounding box center [773, 180] width 47 height 57
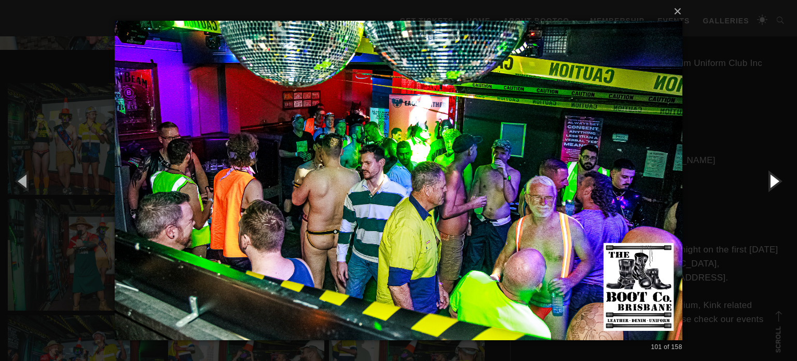
click at [769, 186] on button "button" at bounding box center [773, 180] width 47 height 57
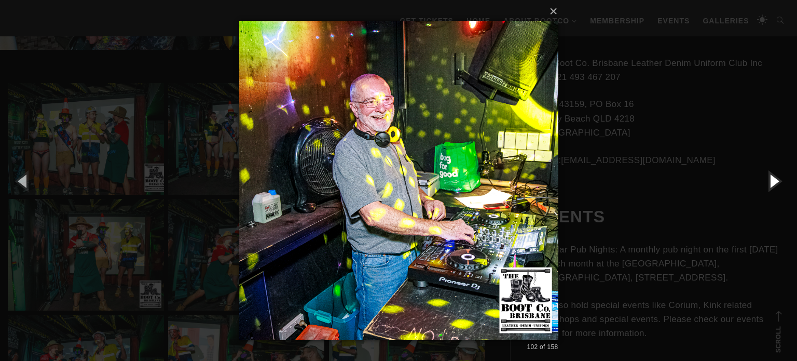
click at [769, 186] on button "button" at bounding box center [773, 180] width 47 height 57
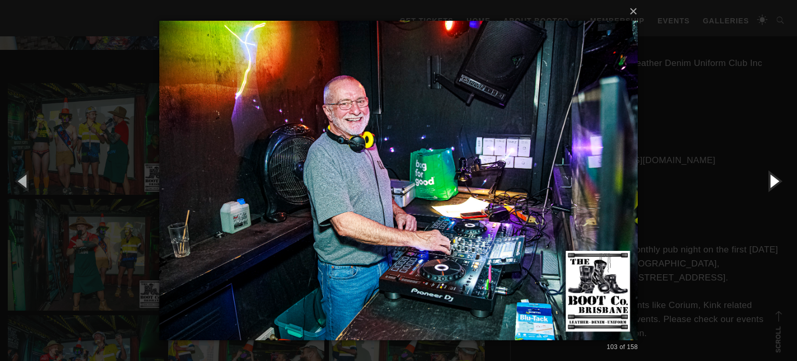
click at [769, 186] on button "button" at bounding box center [773, 180] width 47 height 57
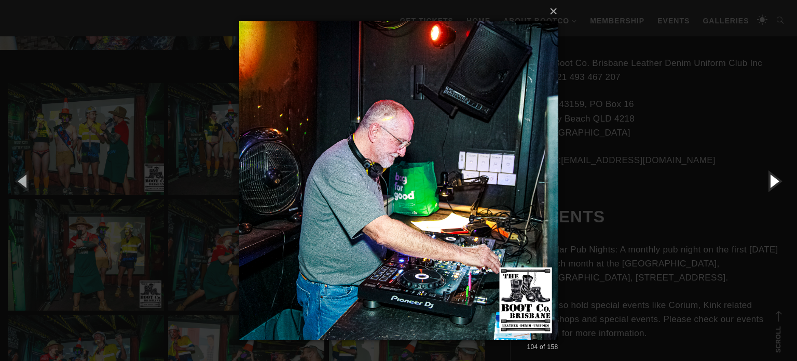
click at [769, 186] on button "button" at bounding box center [773, 180] width 47 height 57
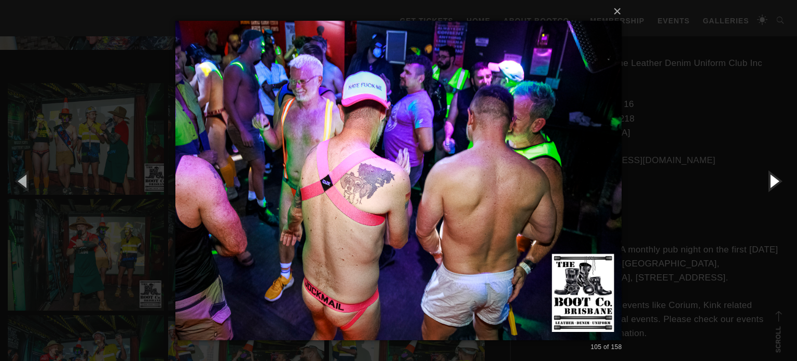
click at [769, 186] on button "button" at bounding box center [773, 180] width 47 height 57
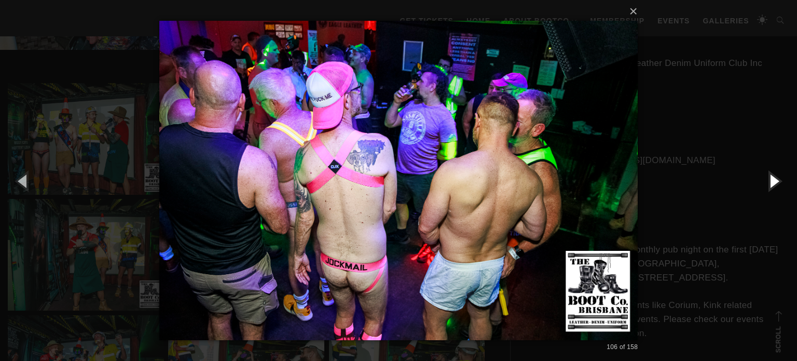
click at [769, 186] on button "button" at bounding box center [773, 180] width 47 height 57
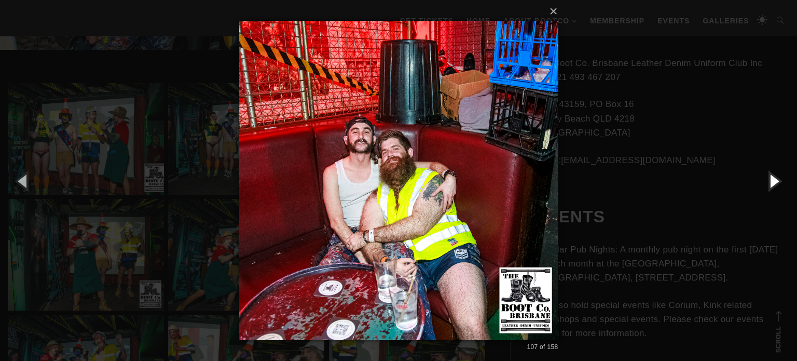
click at [768, 186] on button "button" at bounding box center [773, 180] width 47 height 57
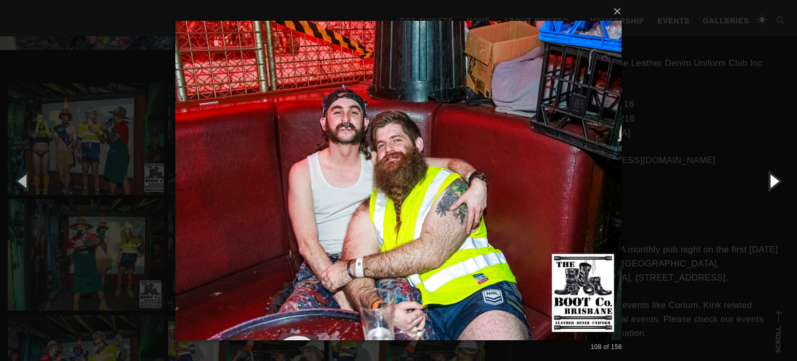
click at [769, 184] on button "button" at bounding box center [773, 180] width 47 height 57
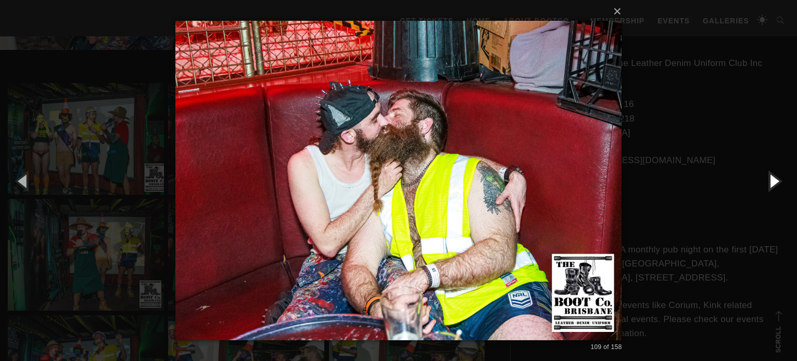
click at [769, 184] on button "button" at bounding box center [773, 180] width 47 height 57
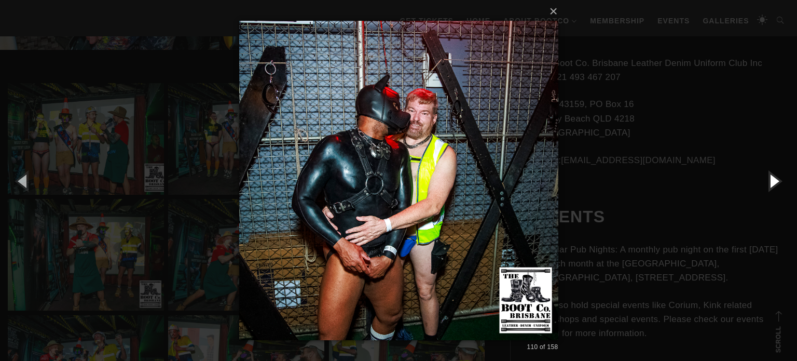
click at [769, 184] on button "button" at bounding box center [773, 180] width 47 height 57
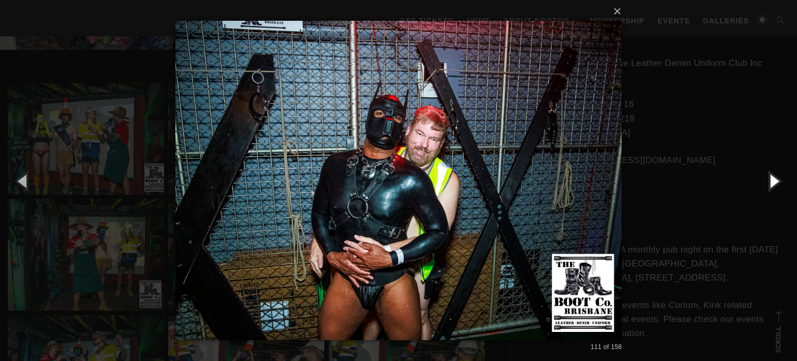
click at [769, 184] on button "button" at bounding box center [773, 180] width 47 height 57
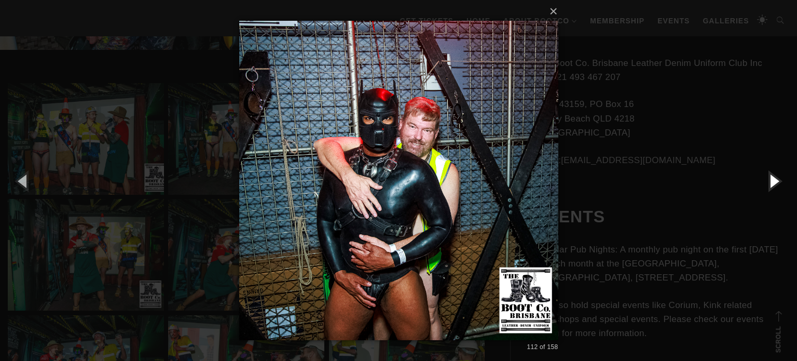
click at [769, 184] on button "button" at bounding box center [773, 180] width 47 height 57
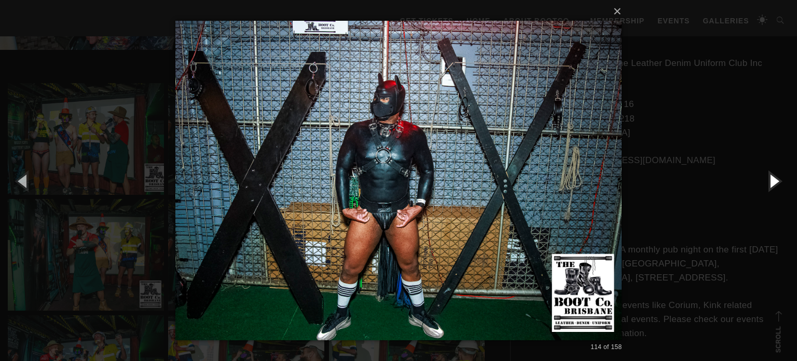
click at [769, 184] on button "button" at bounding box center [773, 180] width 47 height 57
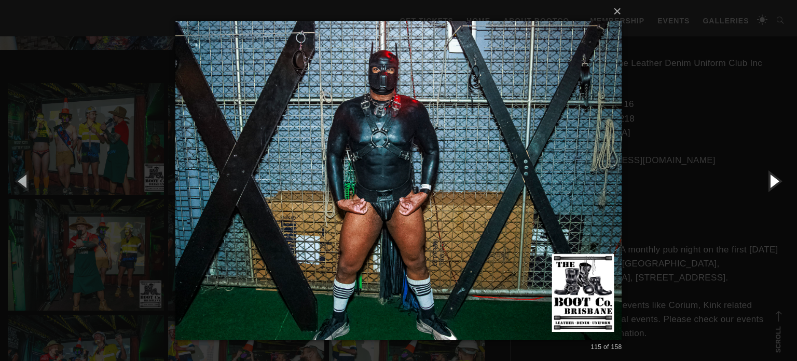
click at [769, 184] on button "button" at bounding box center [773, 180] width 47 height 57
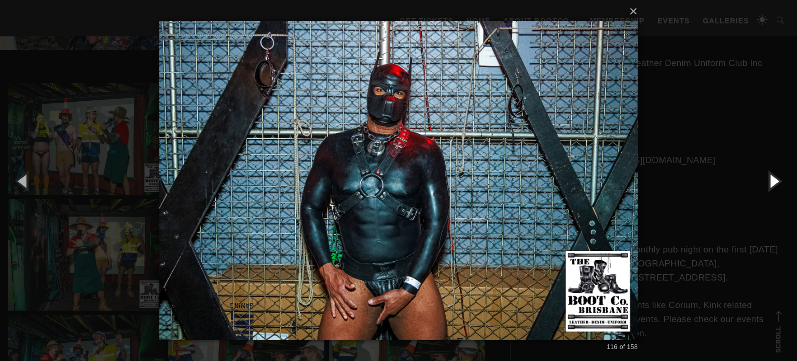
click at [769, 184] on button "button" at bounding box center [773, 180] width 47 height 57
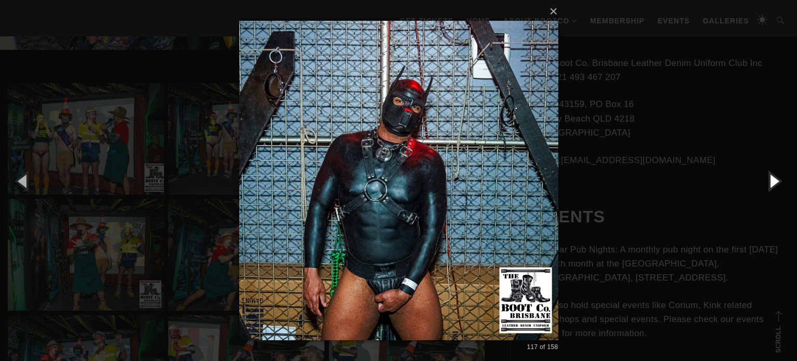
click at [769, 184] on button "button" at bounding box center [773, 180] width 47 height 57
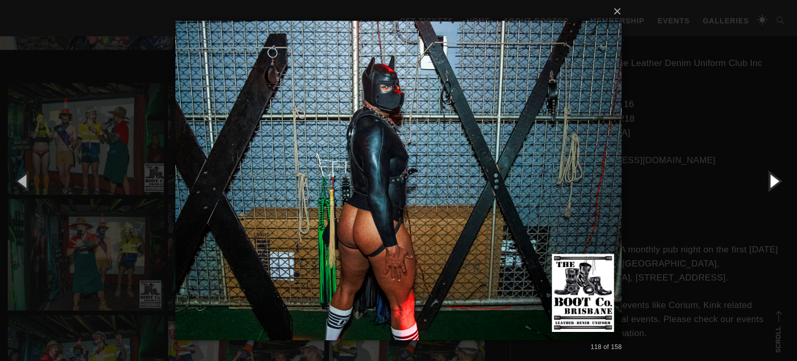
click at [769, 184] on button "button" at bounding box center [773, 180] width 47 height 57
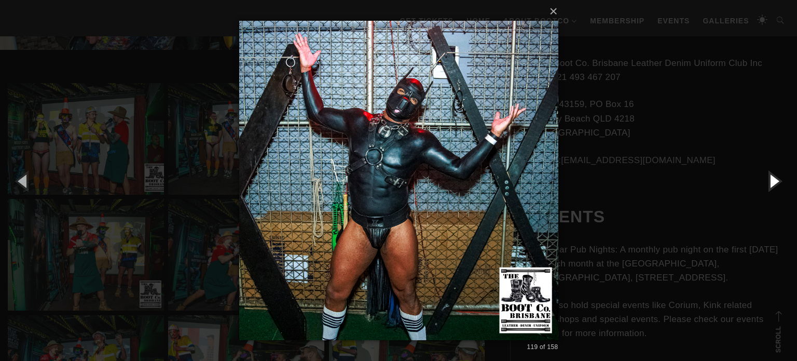
click at [769, 184] on button "button" at bounding box center [773, 180] width 47 height 57
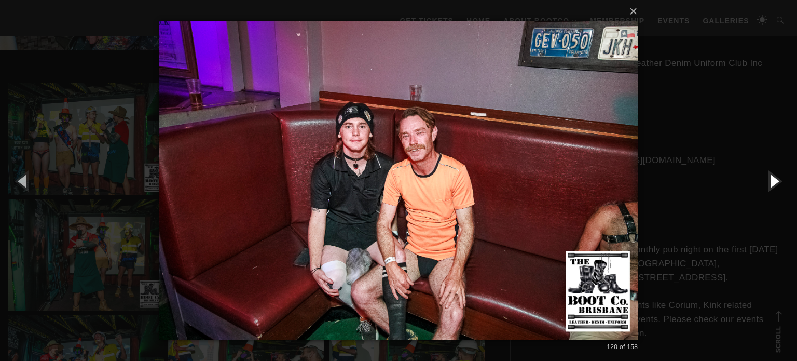
click at [769, 184] on button "button" at bounding box center [773, 180] width 47 height 57
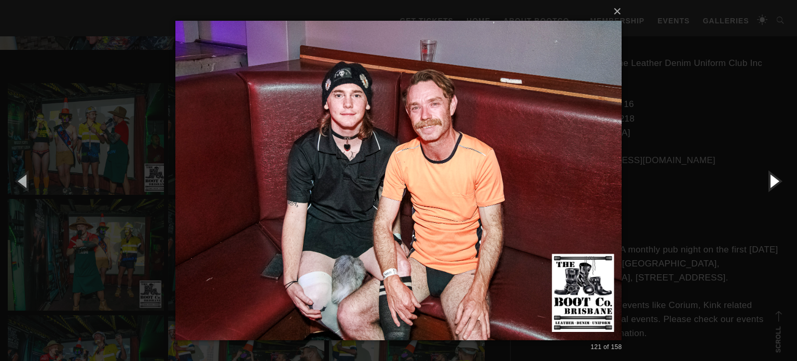
click at [769, 184] on button "button" at bounding box center [773, 180] width 47 height 57
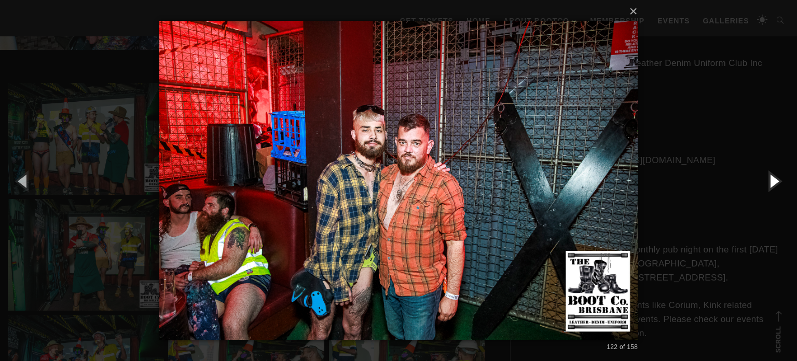
click at [769, 184] on button "button" at bounding box center [773, 180] width 47 height 57
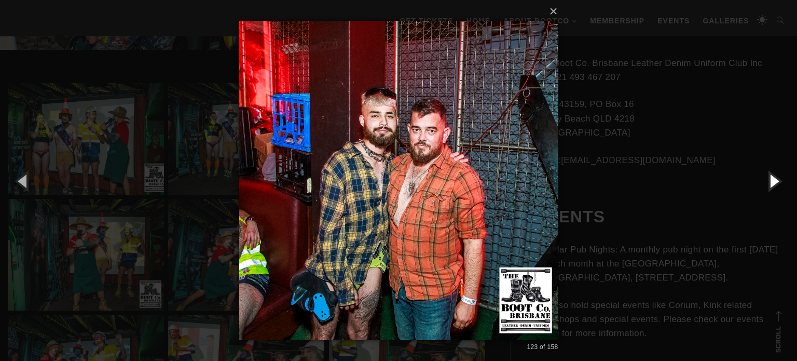
click at [769, 184] on button "button" at bounding box center [773, 180] width 47 height 57
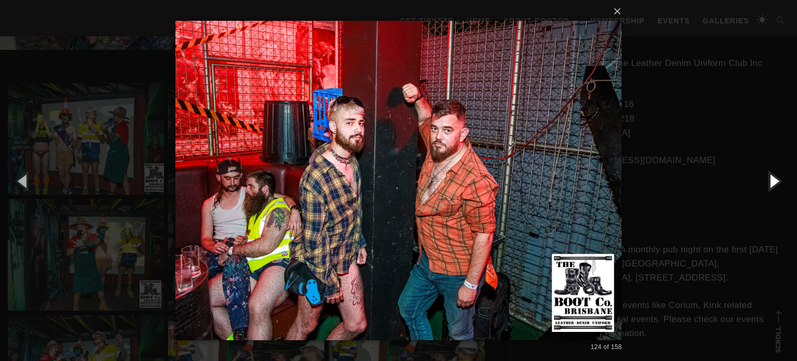
click at [769, 184] on button "button" at bounding box center [773, 180] width 47 height 57
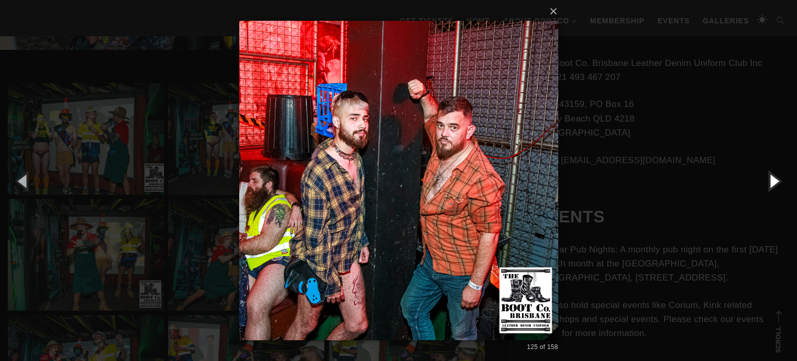
click at [769, 184] on button "button" at bounding box center [773, 180] width 47 height 57
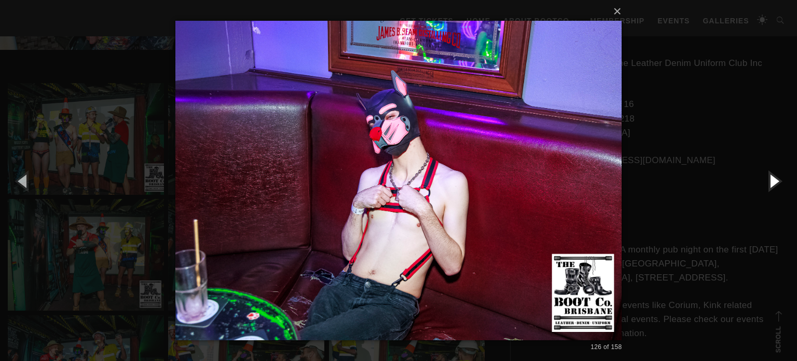
click at [769, 184] on button "button" at bounding box center [773, 180] width 47 height 57
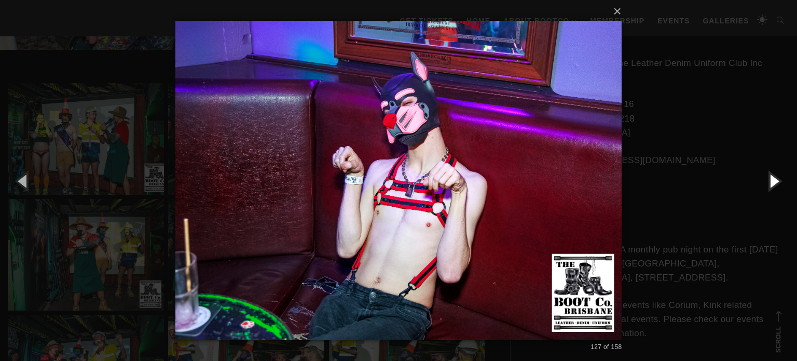
click at [769, 184] on button "button" at bounding box center [773, 180] width 47 height 57
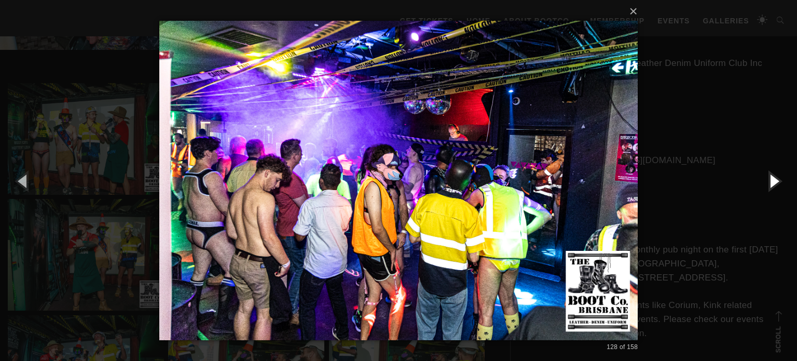
click at [769, 184] on button "button" at bounding box center [773, 180] width 47 height 57
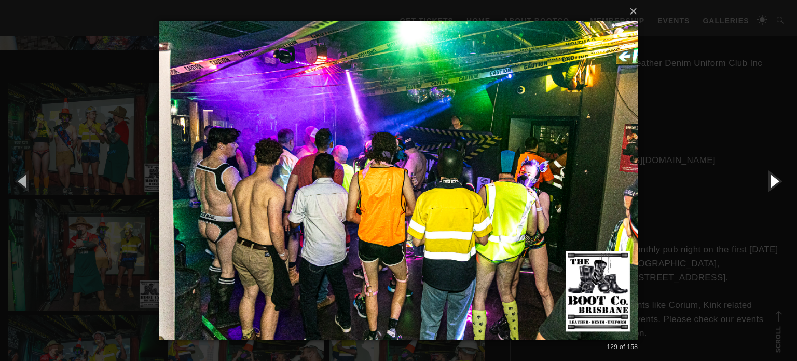
click at [769, 184] on button "button" at bounding box center [773, 180] width 47 height 57
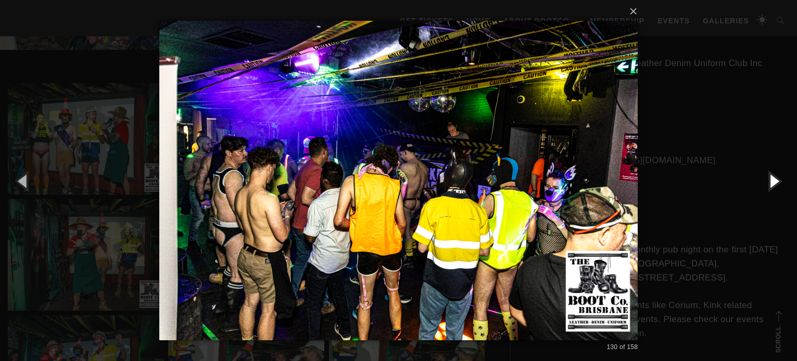
click at [769, 184] on button "button" at bounding box center [773, 180] width 47 height 57
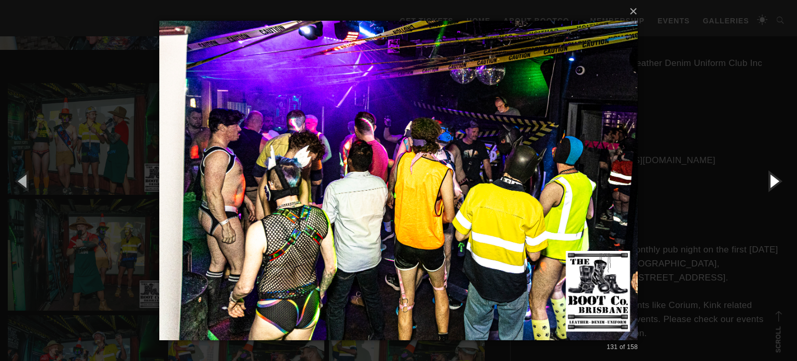
click at [769, 184] on button "button" at bounding box center [773, 180] width 47 height 57
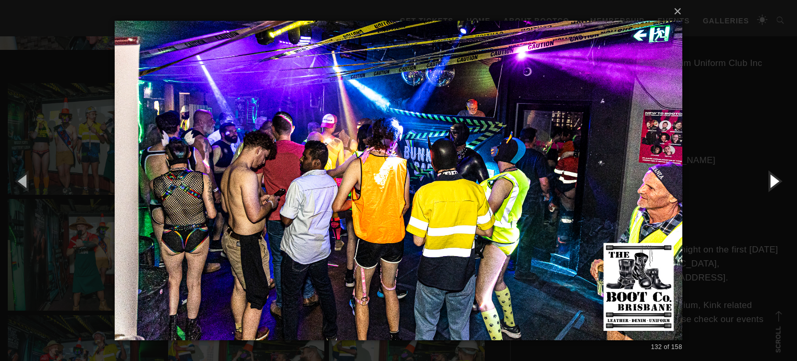
click at [769, 184] on button "button" at bounding box center [773, 180] width 47 height 57
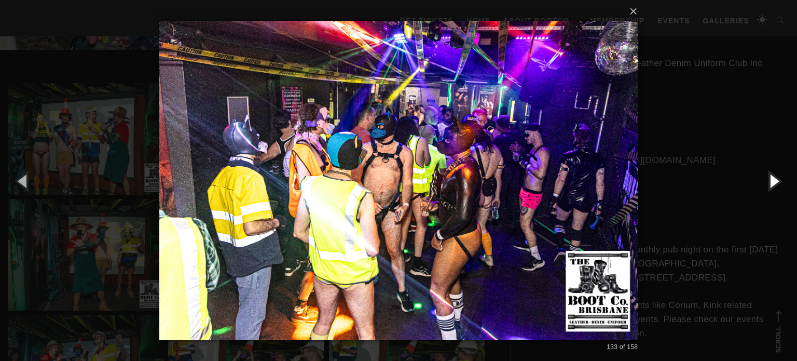
click at [769, 184] on button "button" at bounding box center [773, 180] width 47 height 57
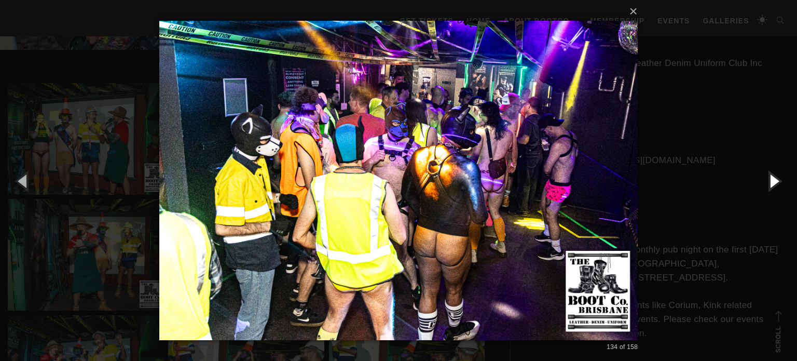
click at [769, 184] on button "button" at bounding box center [773, 180] width 47 height 57
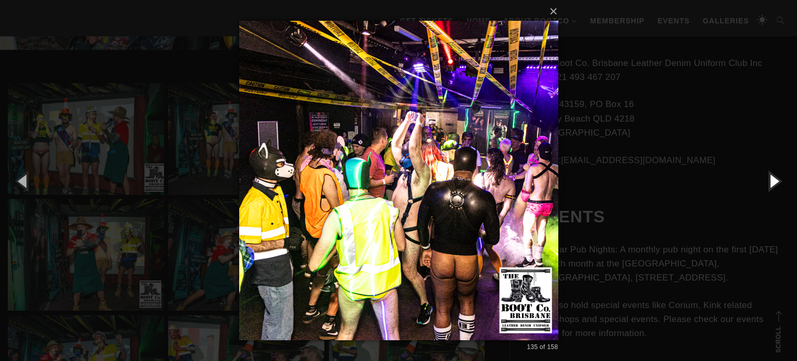
click at [769, 184] on button "button" at bounding box center [773, 180] width 47 height 57
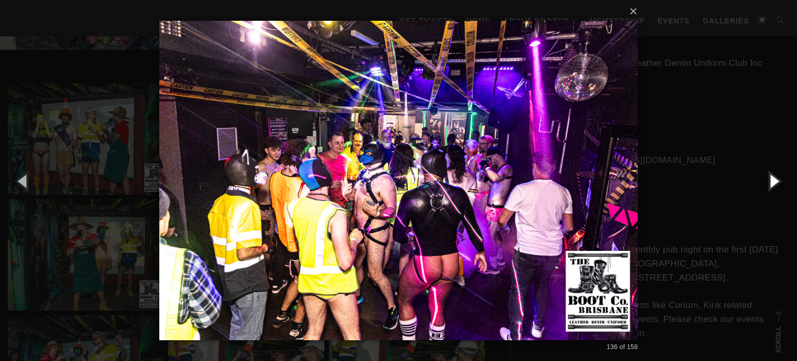
click at [769, 184] on button "button" at bounding box center [773, 180] width 47 height 57
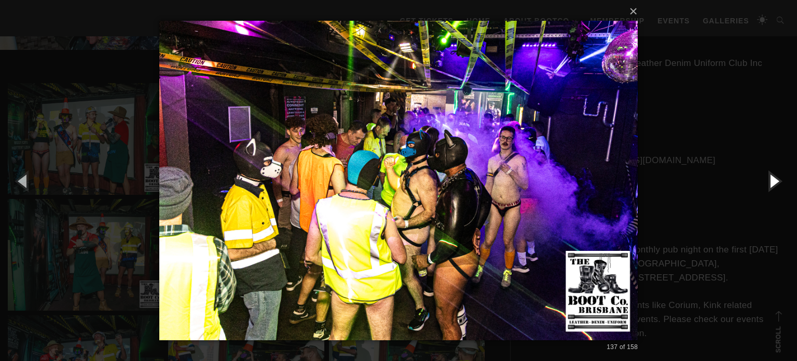
click at [769, 184] on button "button" at bounding box center [773, 180] width 47 height 57
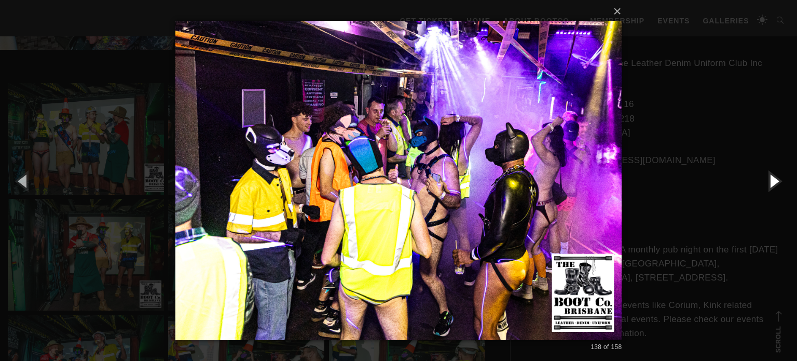
click at [769, 184] on button "button" at bounding box center [773, 180] width 47 height 57
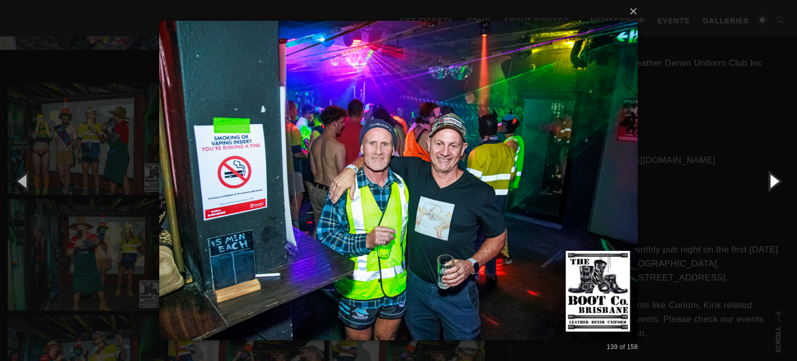
click at [769, 184] on button "button" at bounding box center [773, 180] width 47 height 57
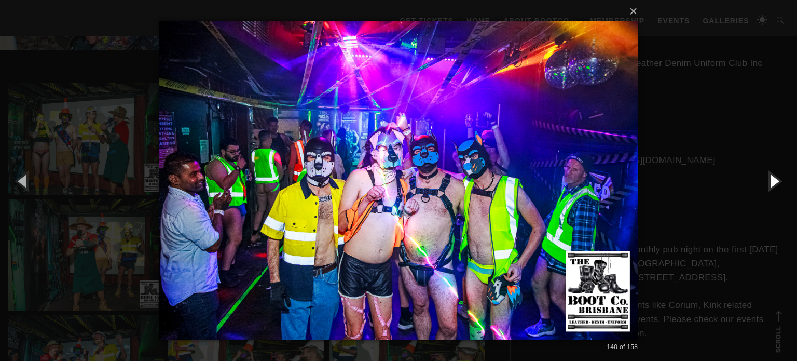
click at [769, 184] on button "button" at bounding box center [773, 180] width 47 height 57
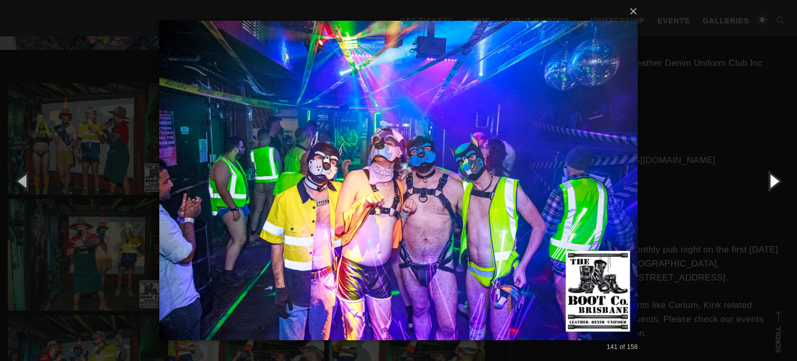
click at [769, 184] on button "button" at bounding box center [773, 180] width 47 height 57
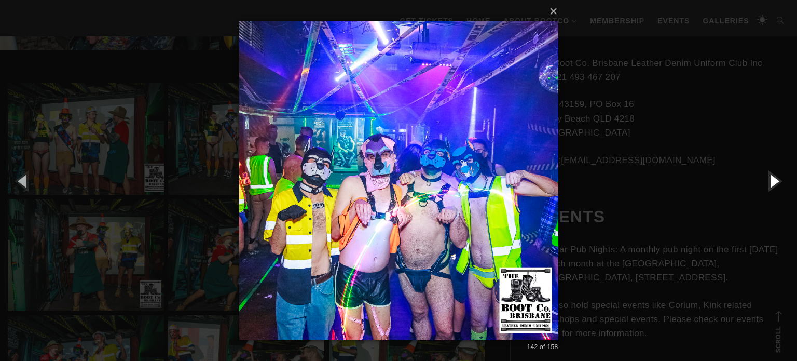
click at [769, 184] on button "button" at bounding box center [773, 180] width 47 height 57
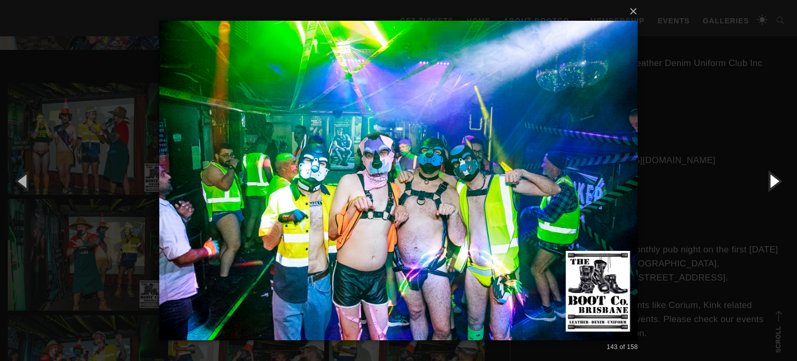
click at [769, 184] on button "button" at bounding box center [773, 180] width 47 height 57
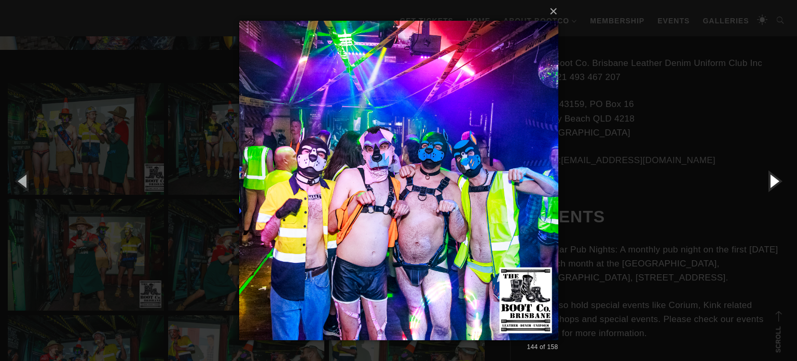
click at [769, 184] on button "button" at bounding box center [773, 180] width 47 height 57
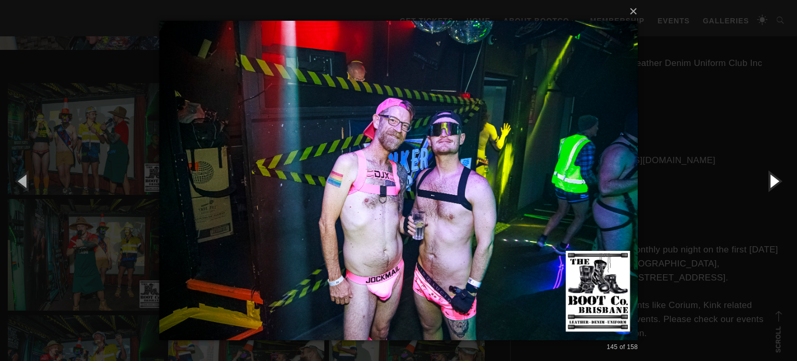
click at [769, 184] on button "button" at bounding box center [773, 180] width 47 height 57
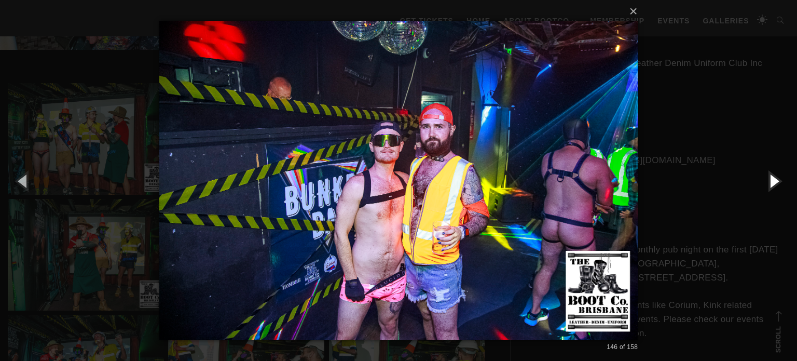
click at [773, 182] on button "button" at bounding box center [773, 180] width 47 height 57
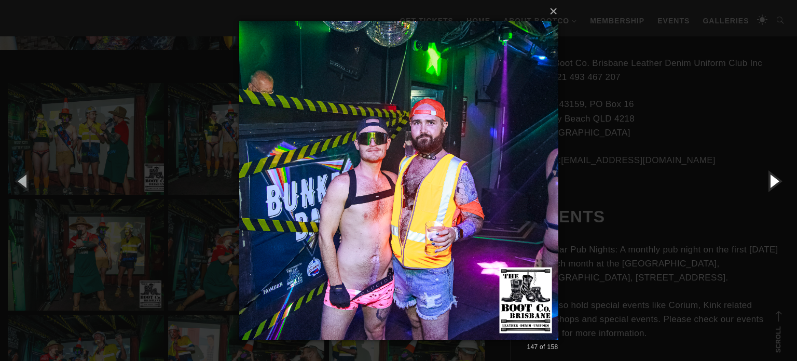
click at [773, 182] on button "button" at bounding box center [773, 180] width 47 height 57
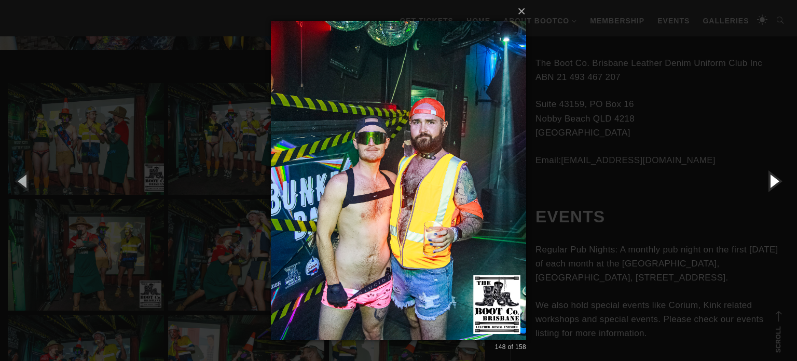
click at [773, 182] on button "button" at bounding box center [773, 180] width 47 height 57
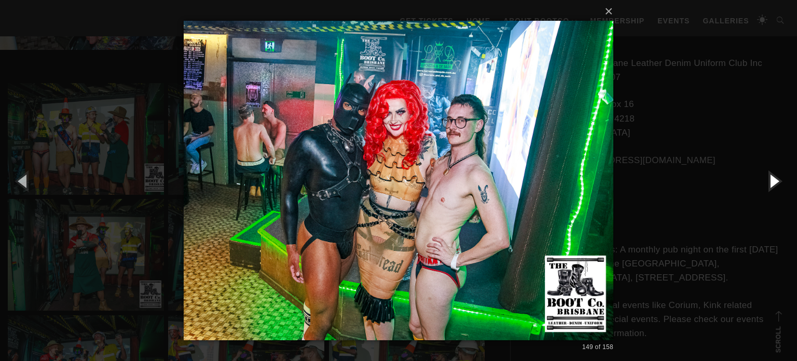
click at [773, 182] on button "button" at bounding box center [773, 180] width 47 height 57
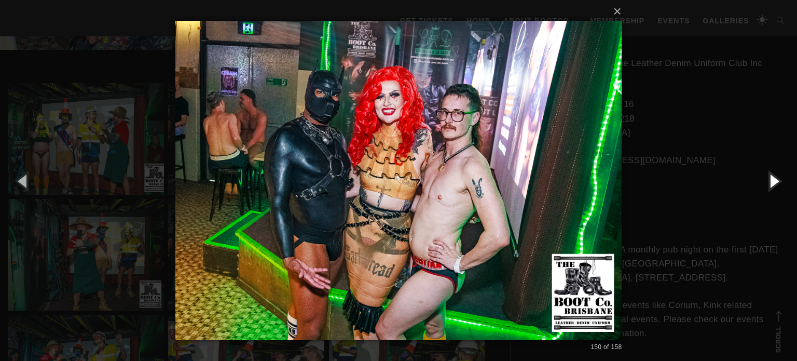
click at [773, 182] on button "button" at bounding box center [773, 180] width 47 height 57
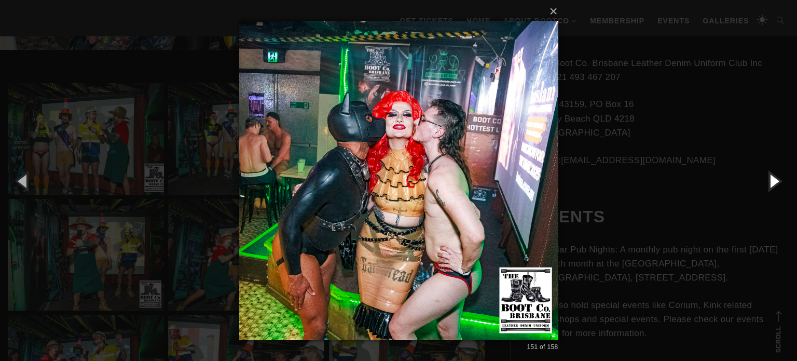
click at [773, 182] on button "button" at bounding box center [773, 180] width 47 height 57
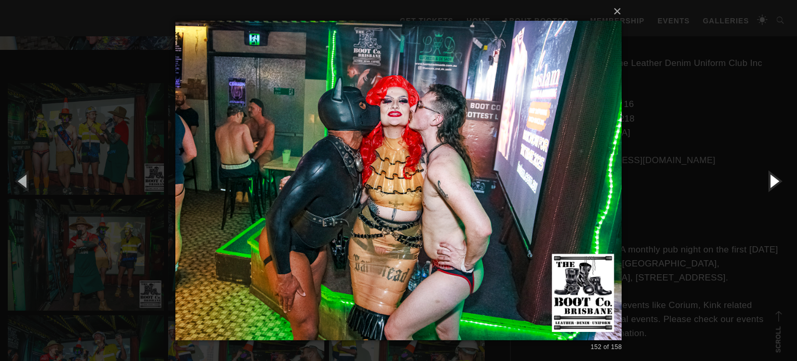
click at [773, 182] on button "button" at bounding box center [773, 180] width 47 height 57
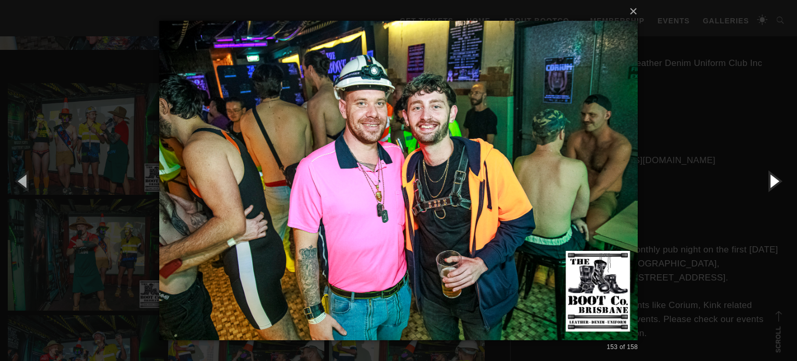
click at [773, 182] on button "button" at bounding box center [773, 180] width 47 height 57
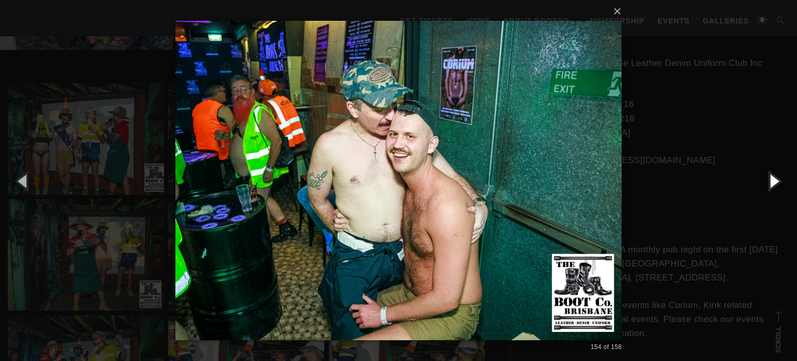
click at [773, 182] on button "button" at bounding box center [773, 180] width 47 height 57
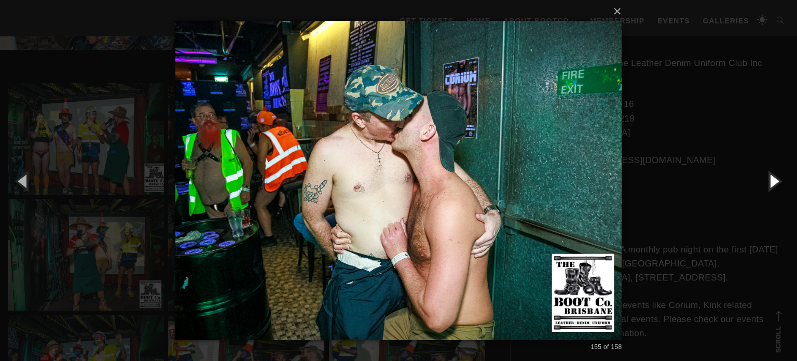
click at [773, 182] on button "button" at bounding box center [773, 180] width 47 height 57
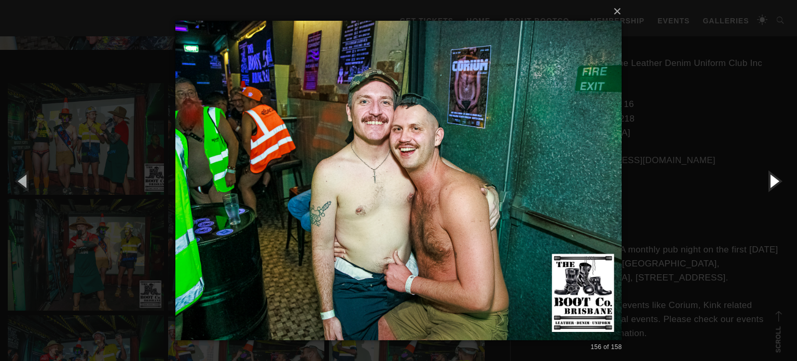
click at [773, 182] on button "button" at bounding box center [773, 180] width 47 height 57
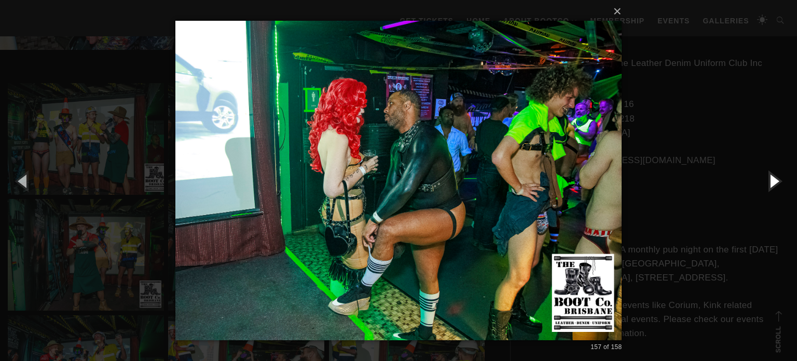
click at [773, 182] on button "button" at bounding box center [773, 180] width 47 height 57
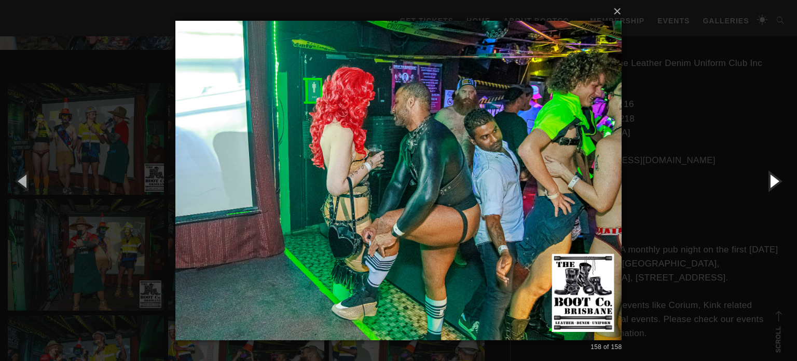
click at [773, 182] on button "button" at bounding box center [773, 180] width 47 height 57
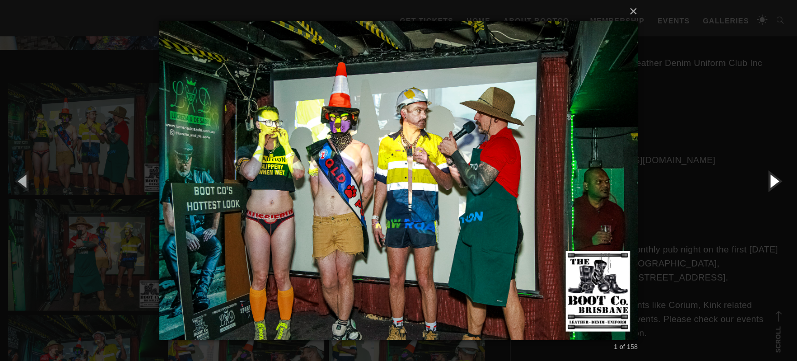
click at [773, 182] on button "button" at bounding box center [773, 180] width 47 height 57
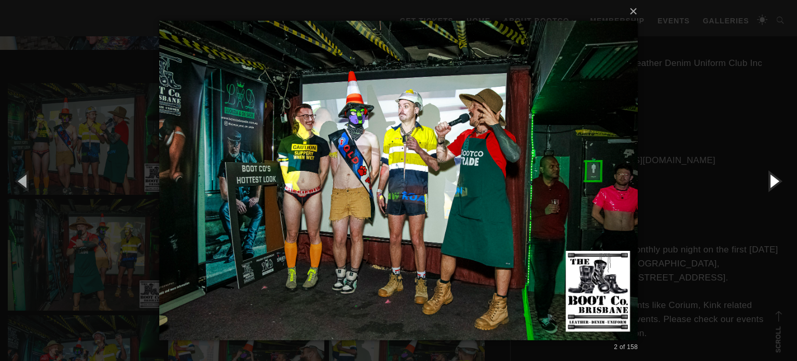
click at [773, 182] on button "button" at bounding box center [773, 180] width 47 height 57
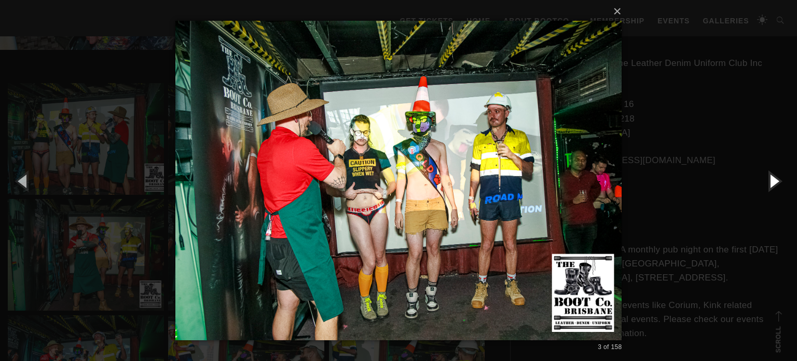
click at [773, 182] on button "button" at bounding box center [773, 180] width 47 height 57
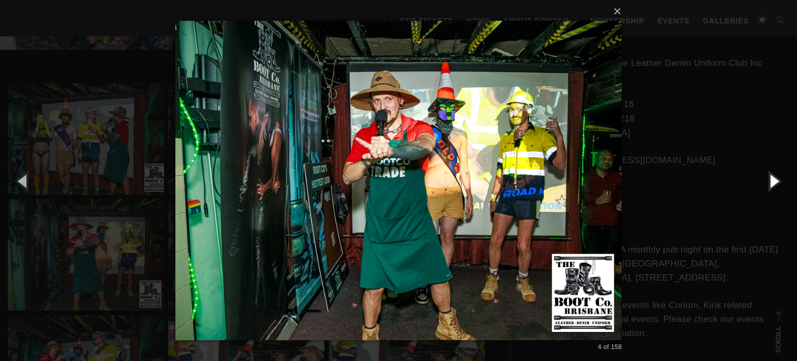
click at [773, 182] on button "button" at bounding box center [773, 180] width 47 height 57
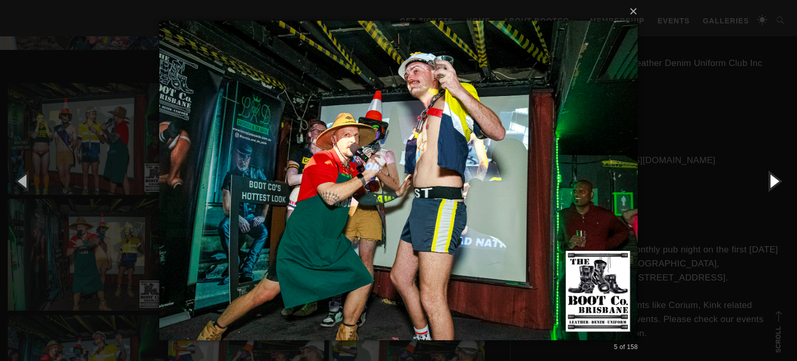
click at [773, 182] on button "button" at bounding box center [773, 180] width 47 height 57
